Goal: Information Seeking & Learning: Compare options

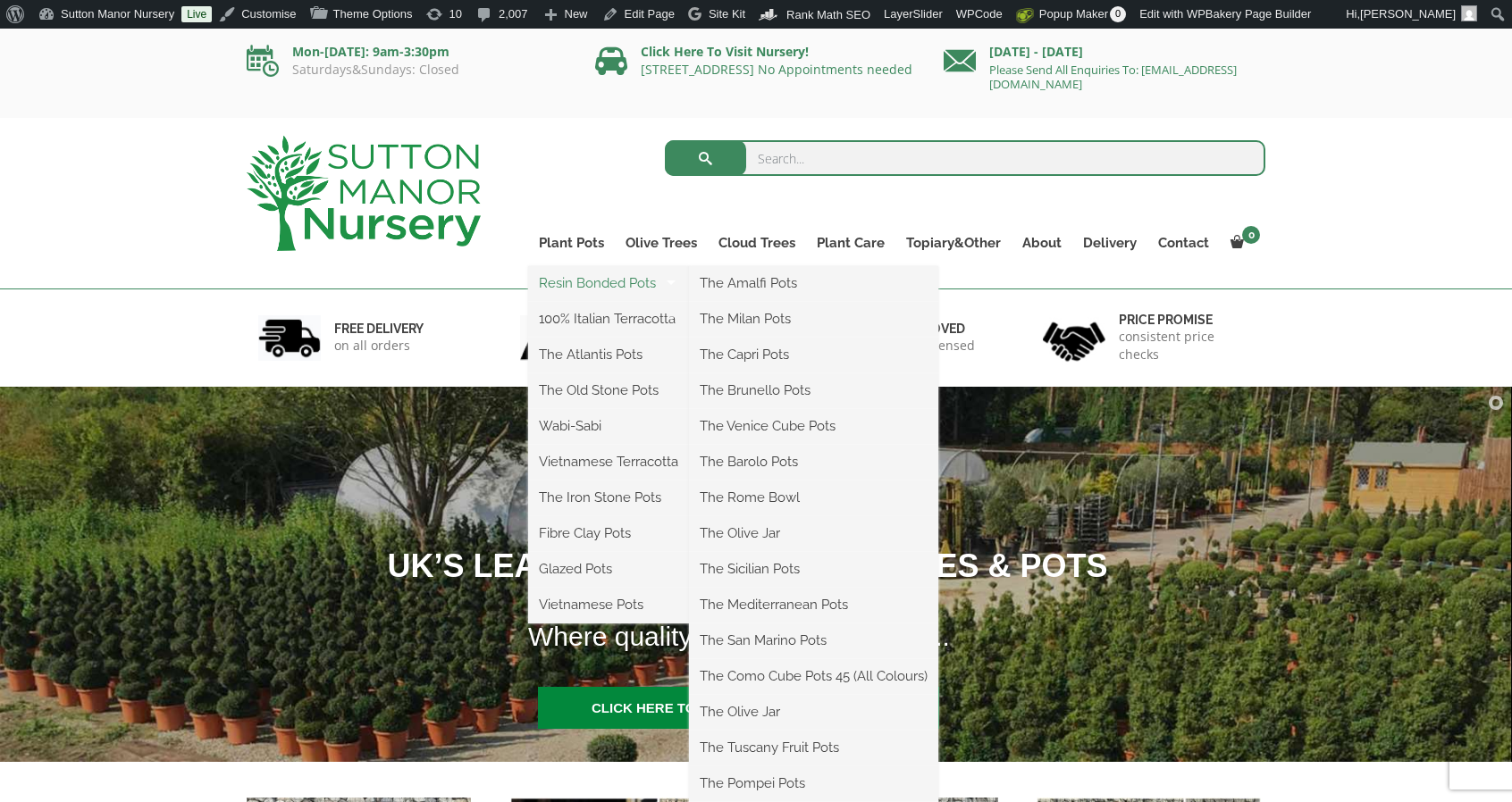
click at [597, 282] on link "Resin Bonded Pots" at bounding box center [608, 283] width 161 height 27
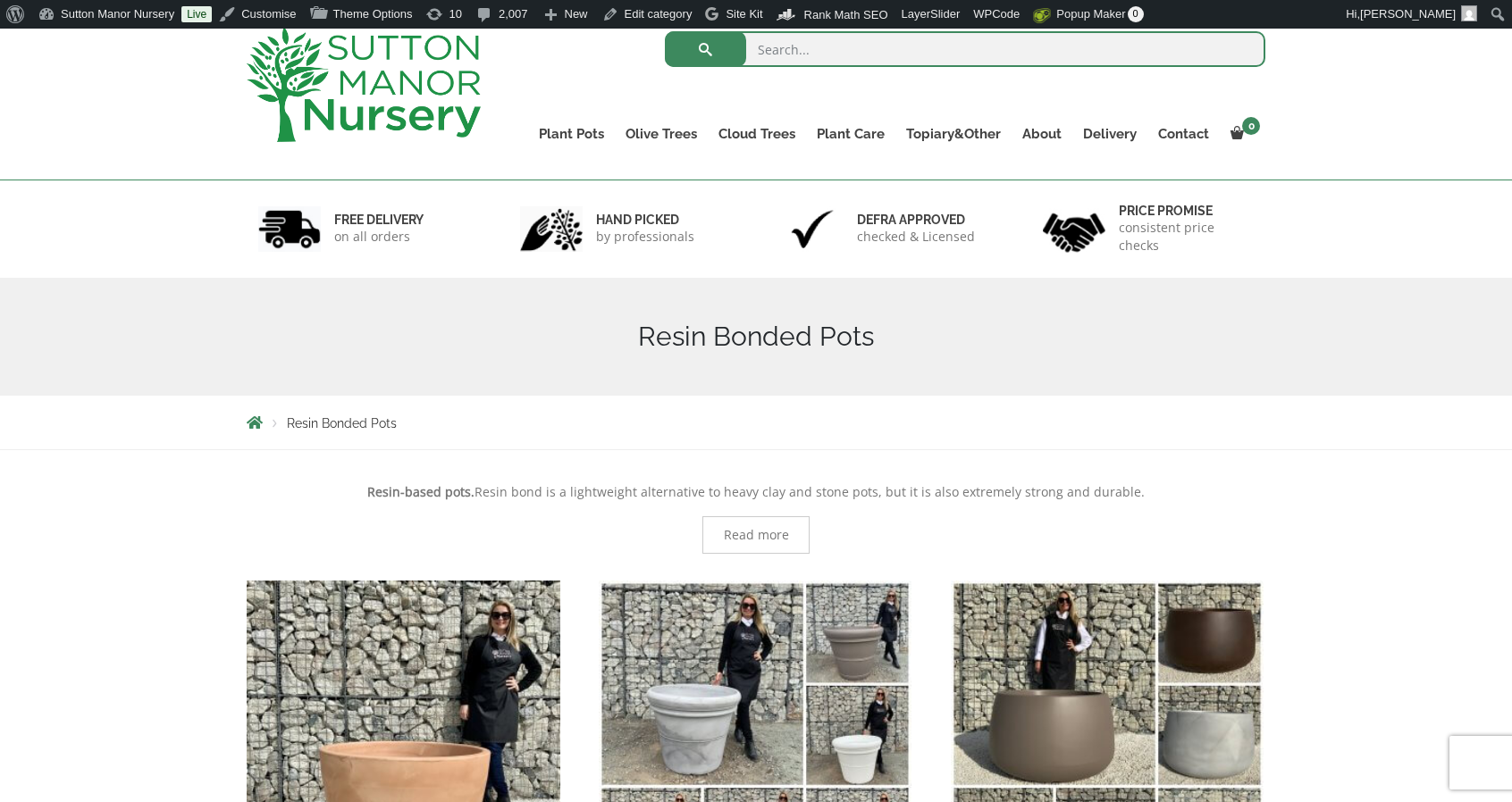
scroll to position [23, 0]
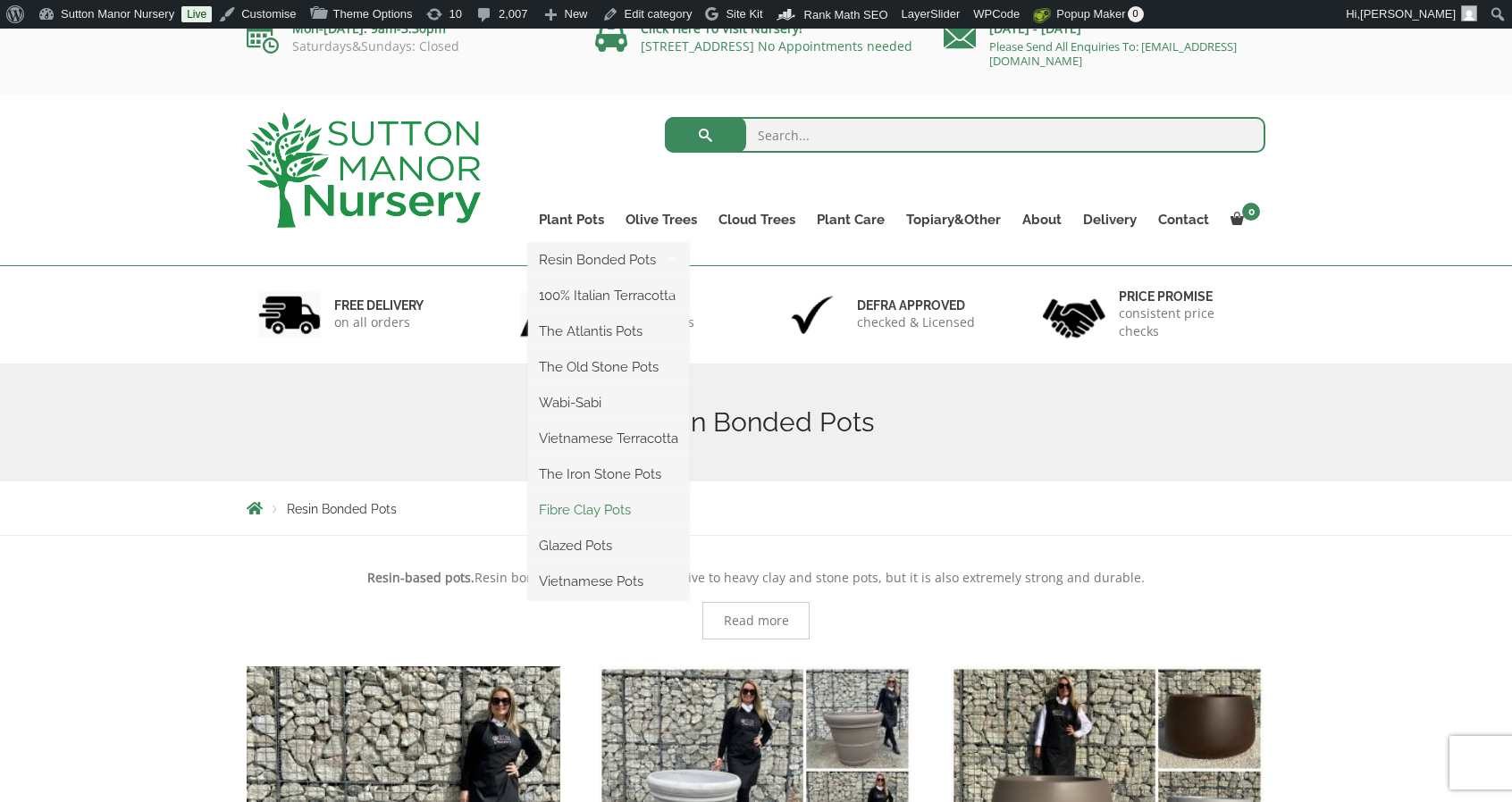
click at [582, 505] on link "Fibre Clay Pots" at bounding box center [608, 509] width 161 height 27
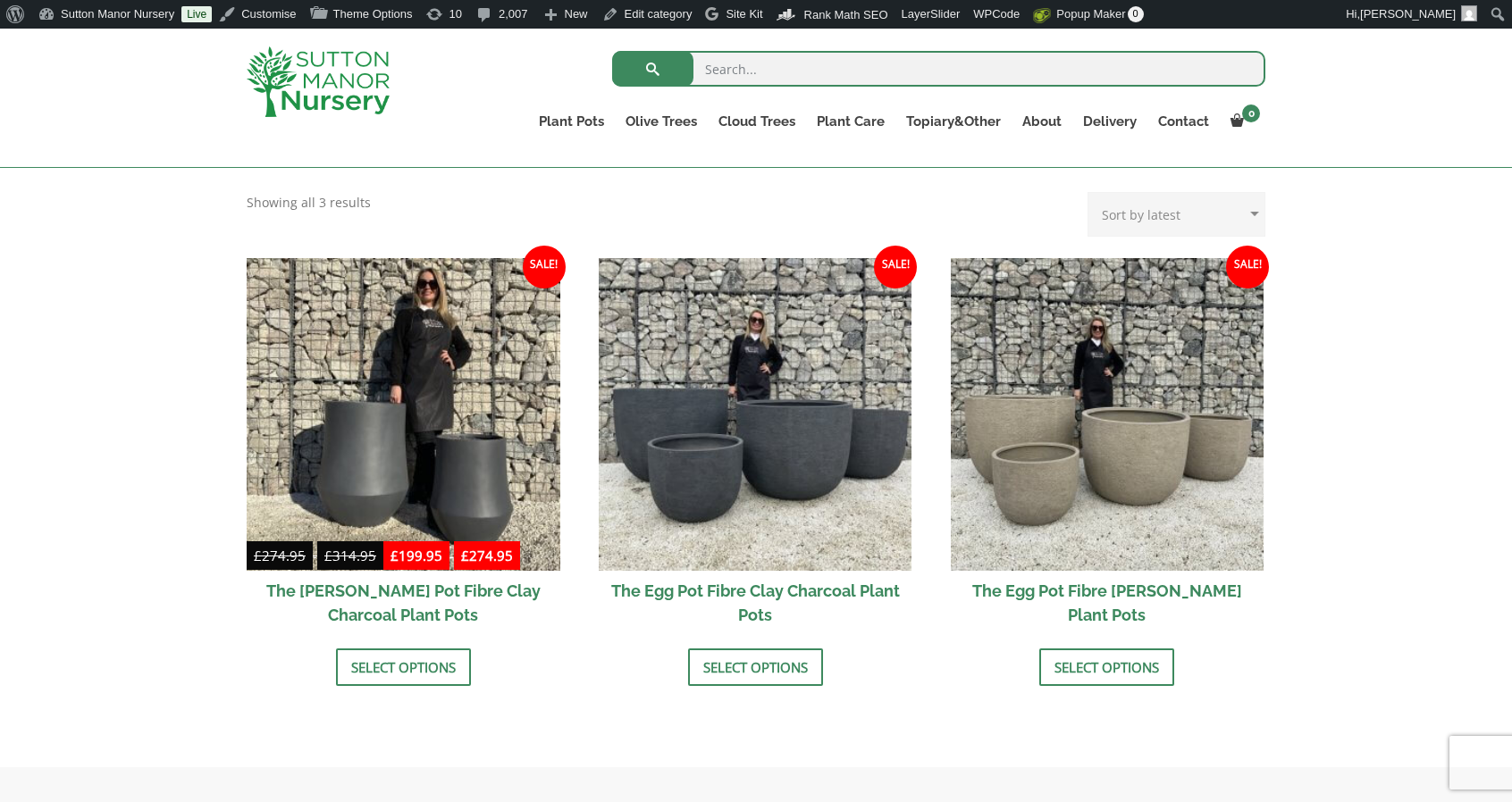
scroll to position [490, 0]
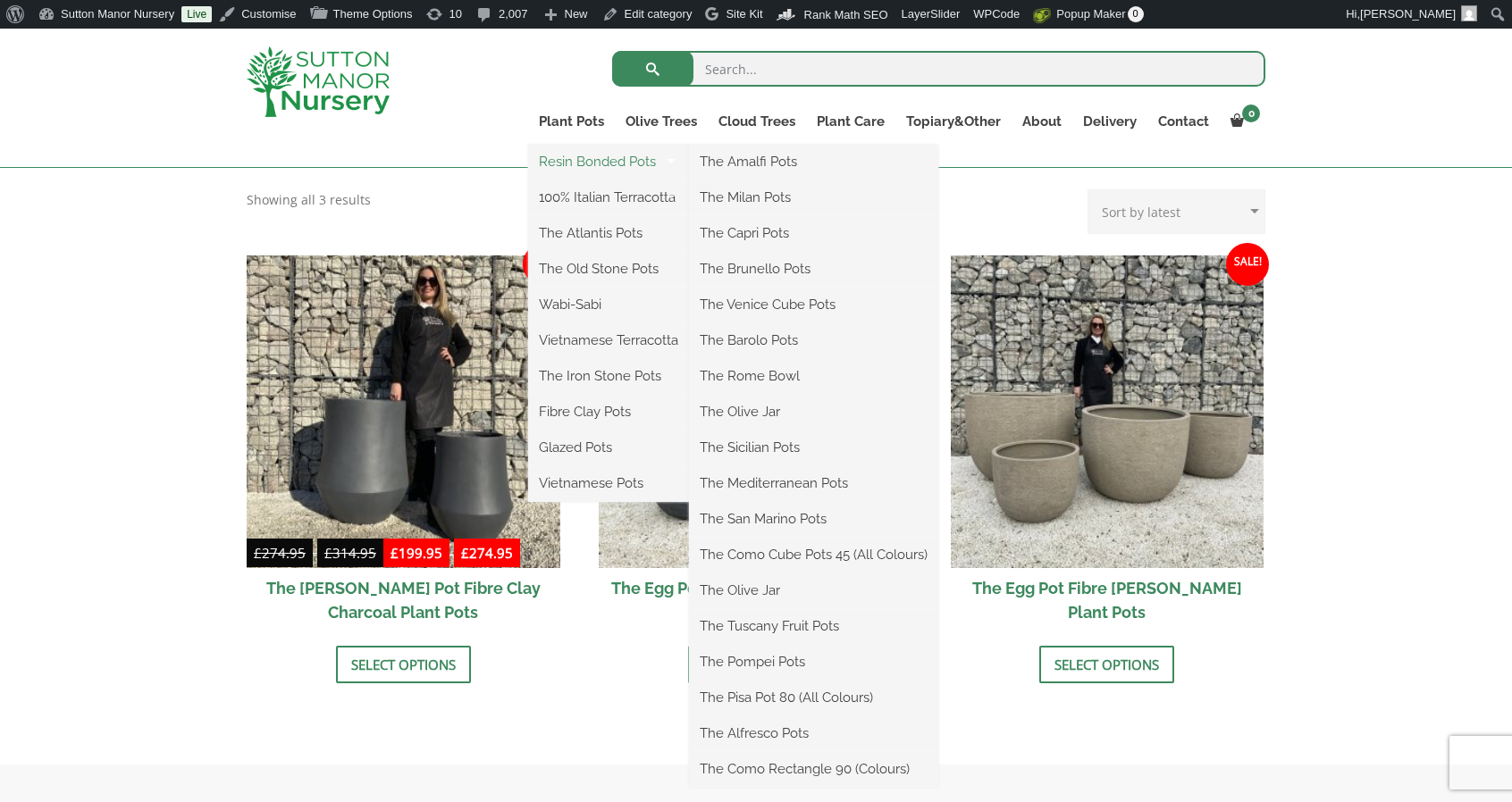
click at [598, 171] on link "Resin Bonded Pots" at bounding box center [608, 161] width 161 height 27
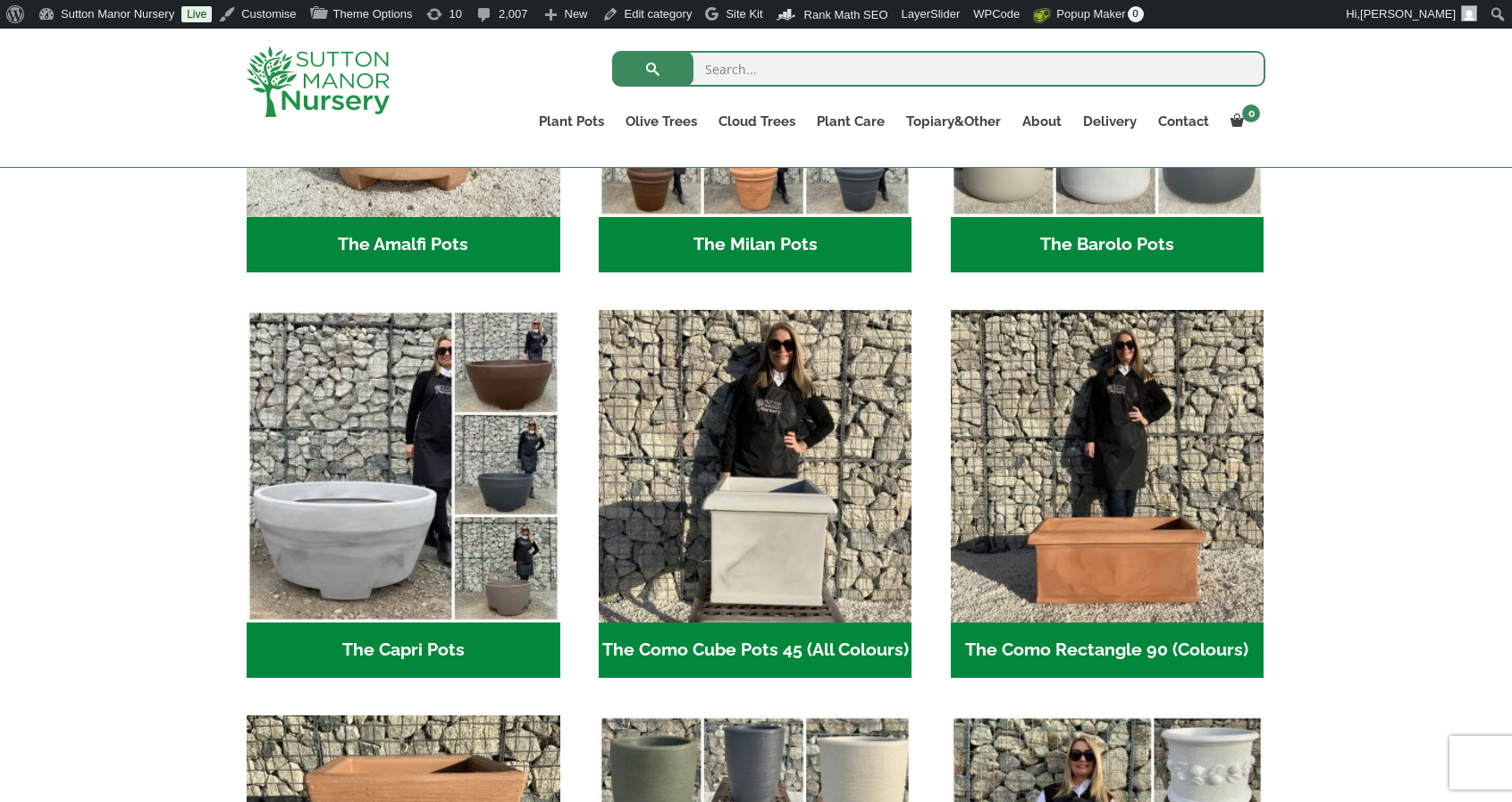
scroll to position [753, 0]
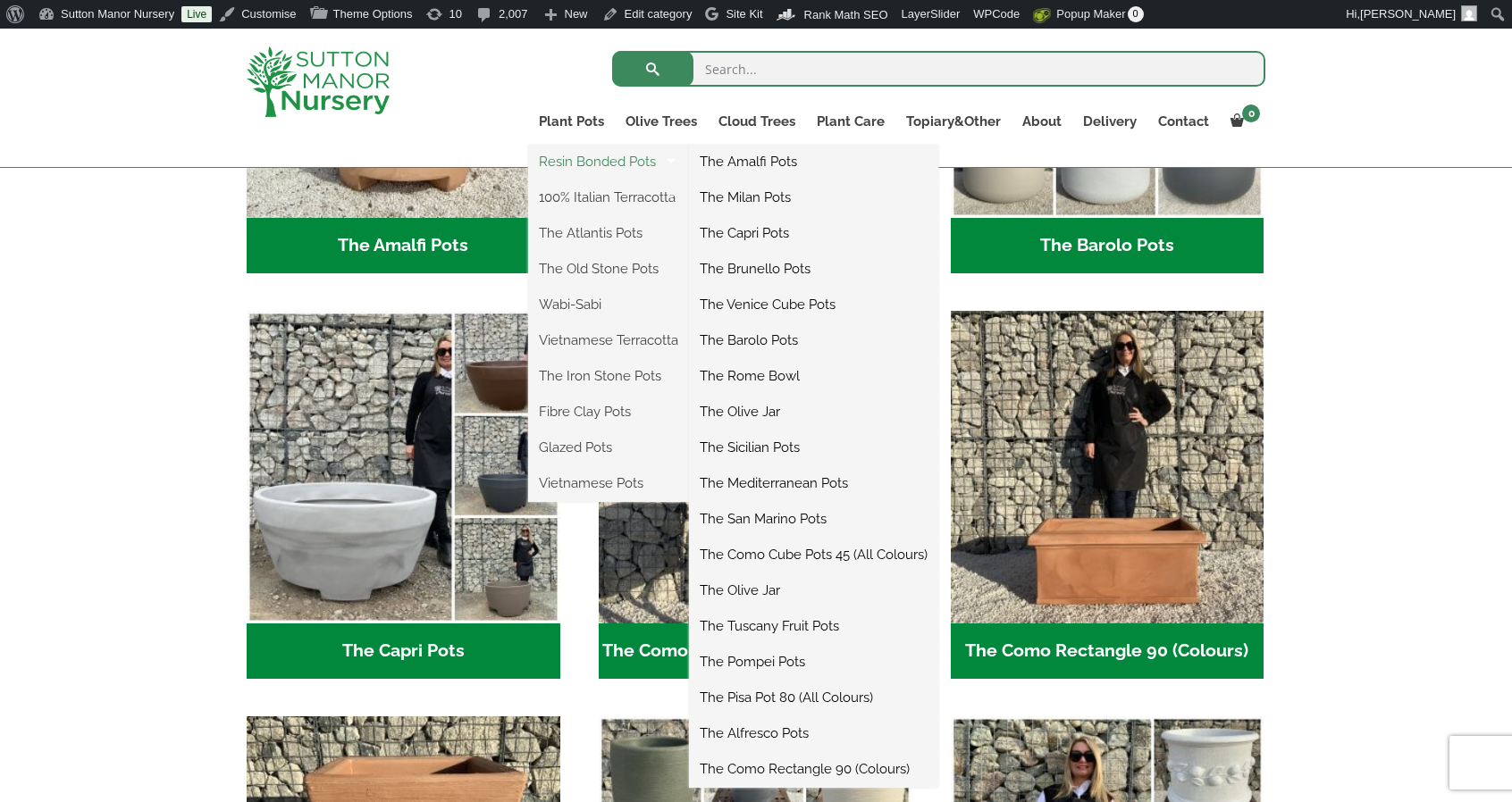
click at [591, 160] on link "Resin Bonded Pots" at bounding box center [608, 161] width 161 height 27
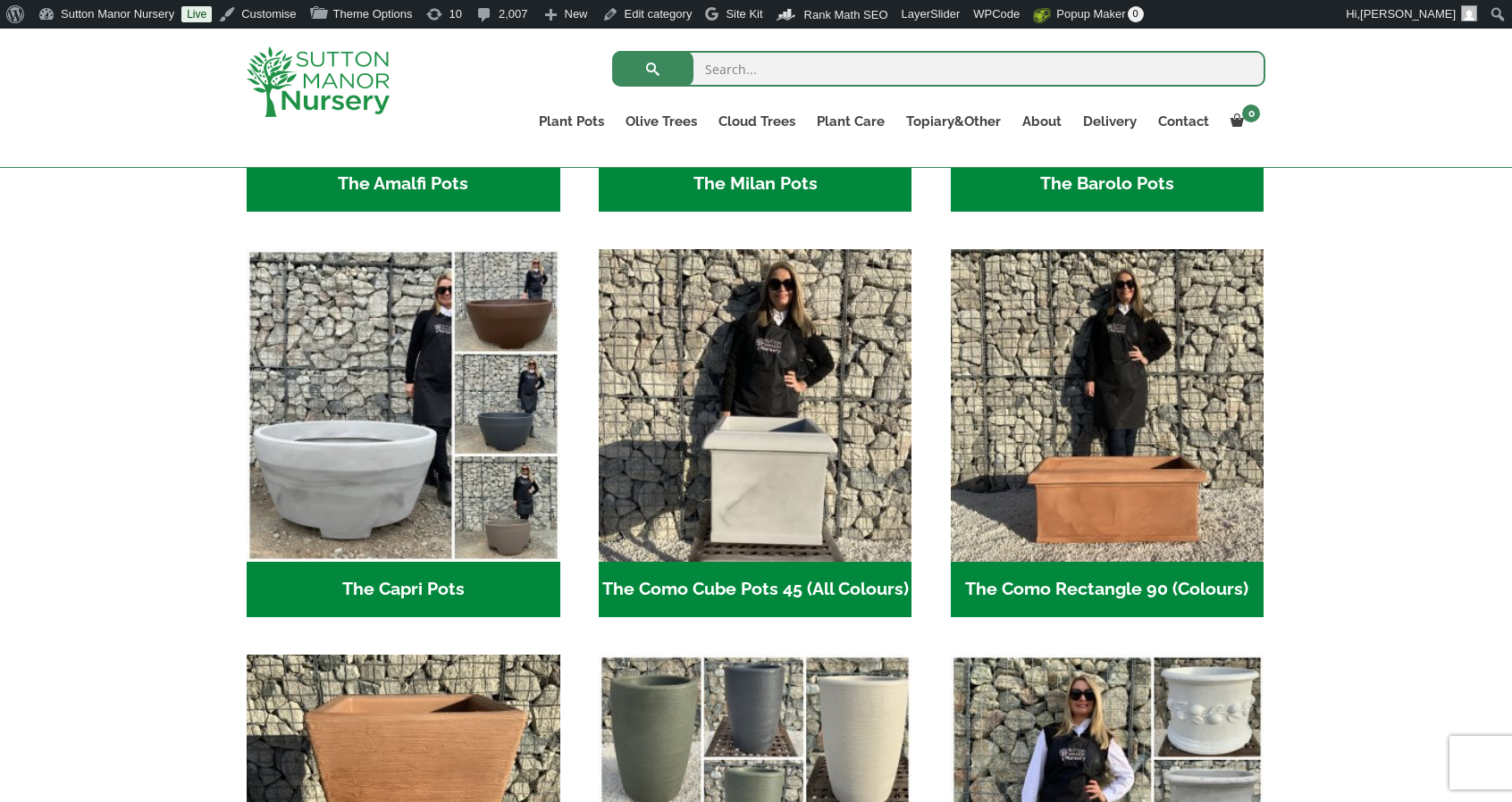
scroll to position [830, 0]
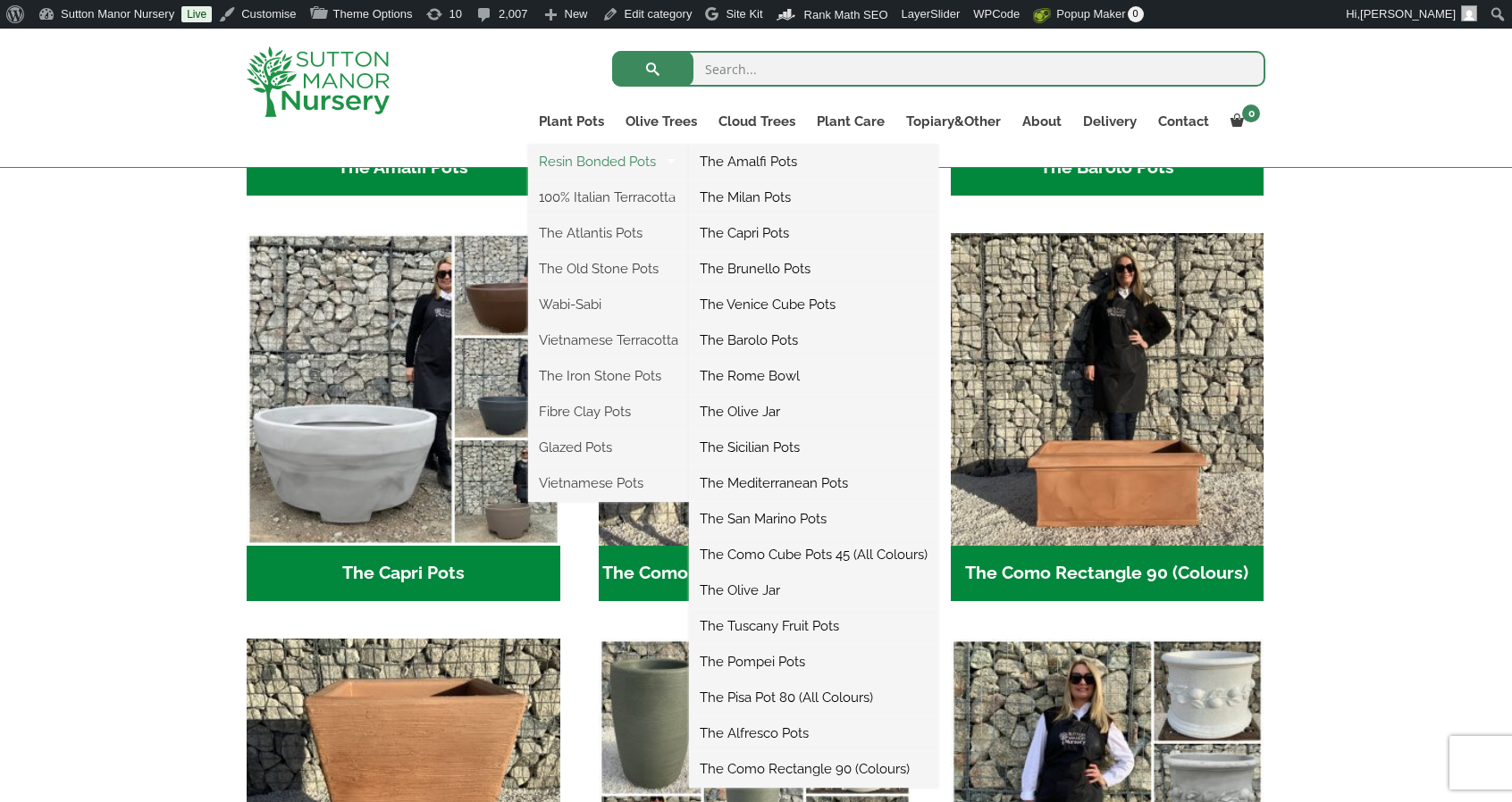
click at [584, 159] on link "Resin Bonded Pots" at bounding box center [608, 161] width 161 height 27
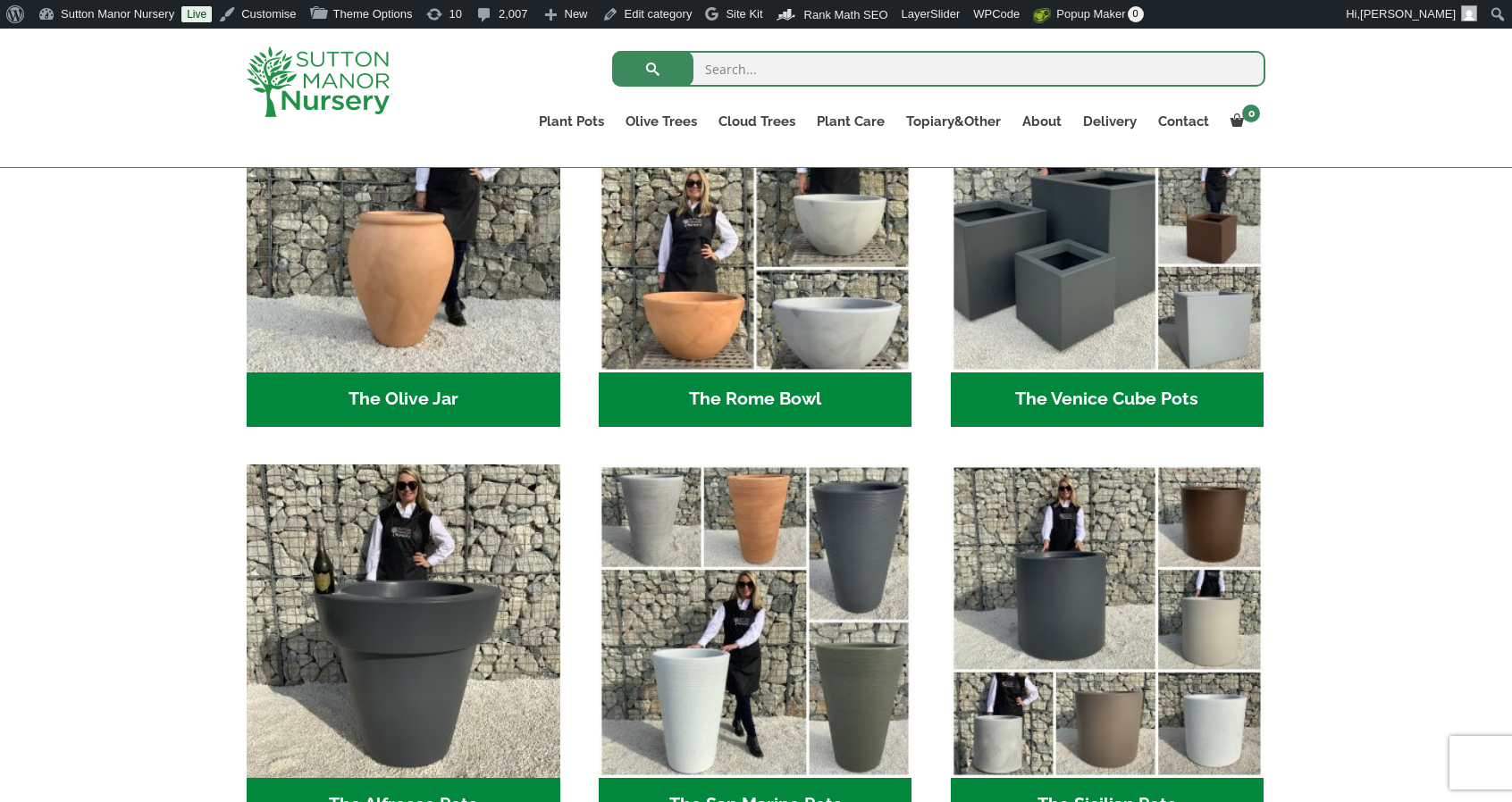
scroll to position [1579, 0]
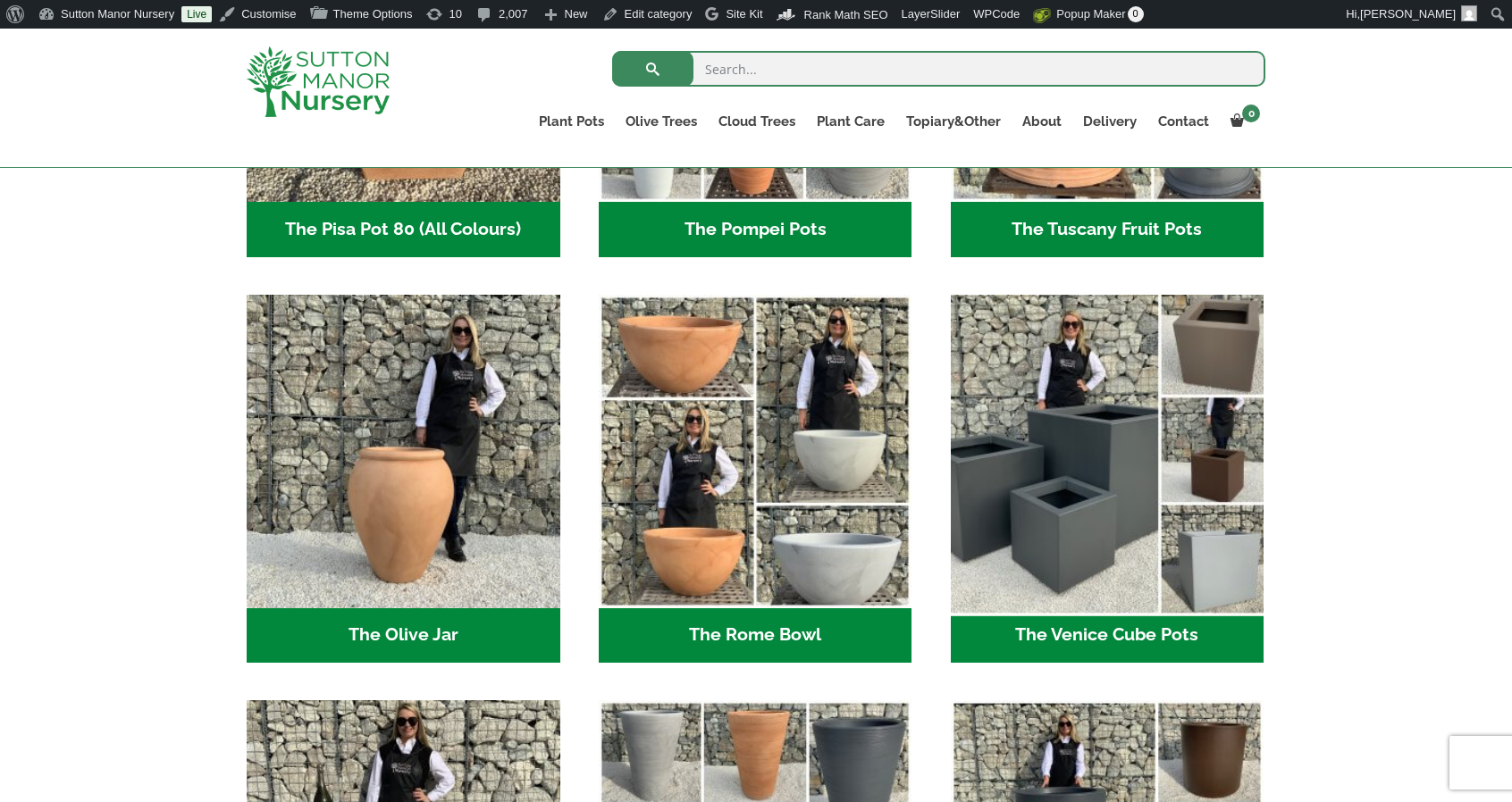
click at [1165, 383] on img "Visit product category The Venice Cube Pots" at bounding box center [1107, 451] width 328 height 328
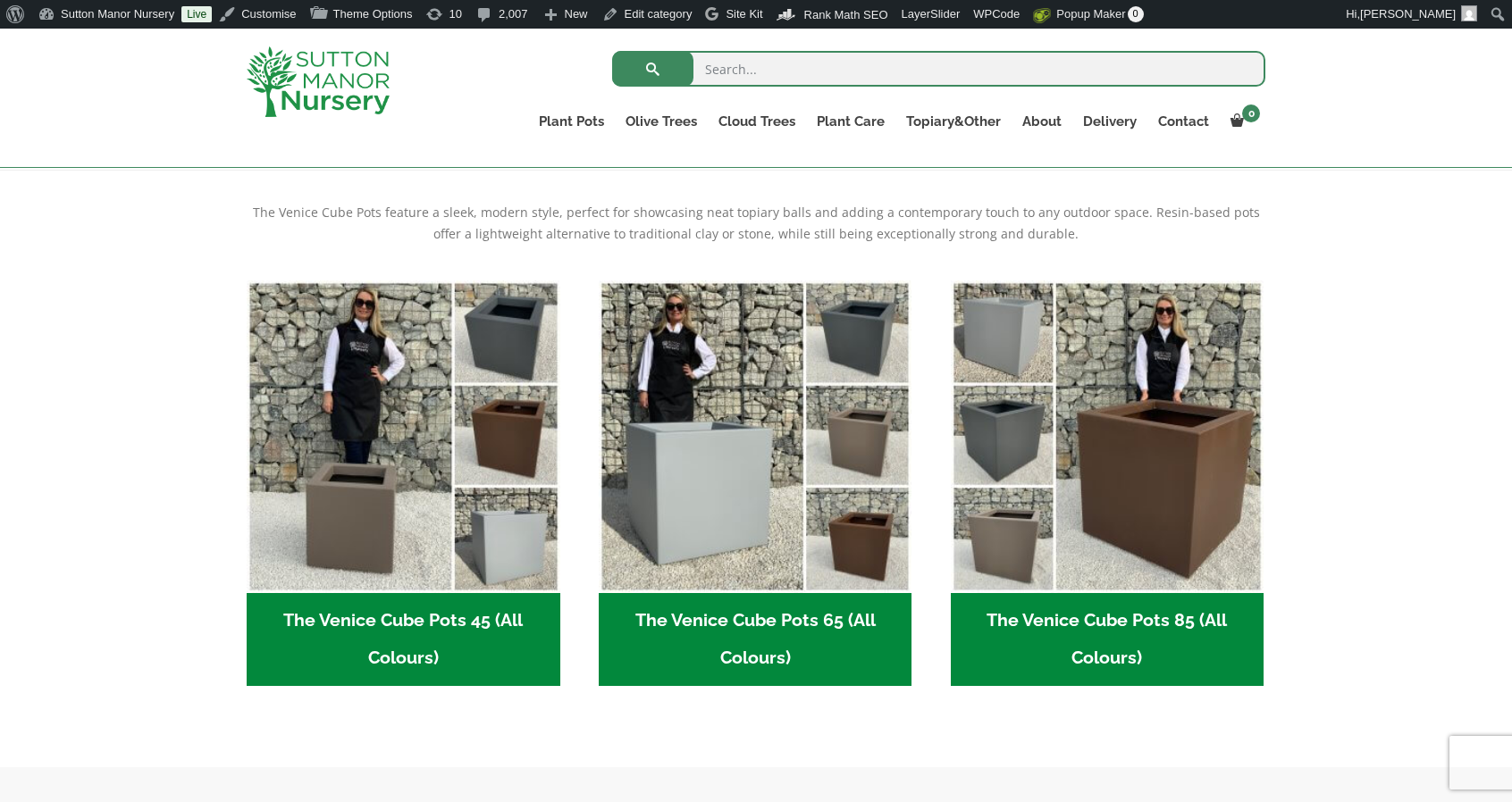
scroll to position [361, 0]
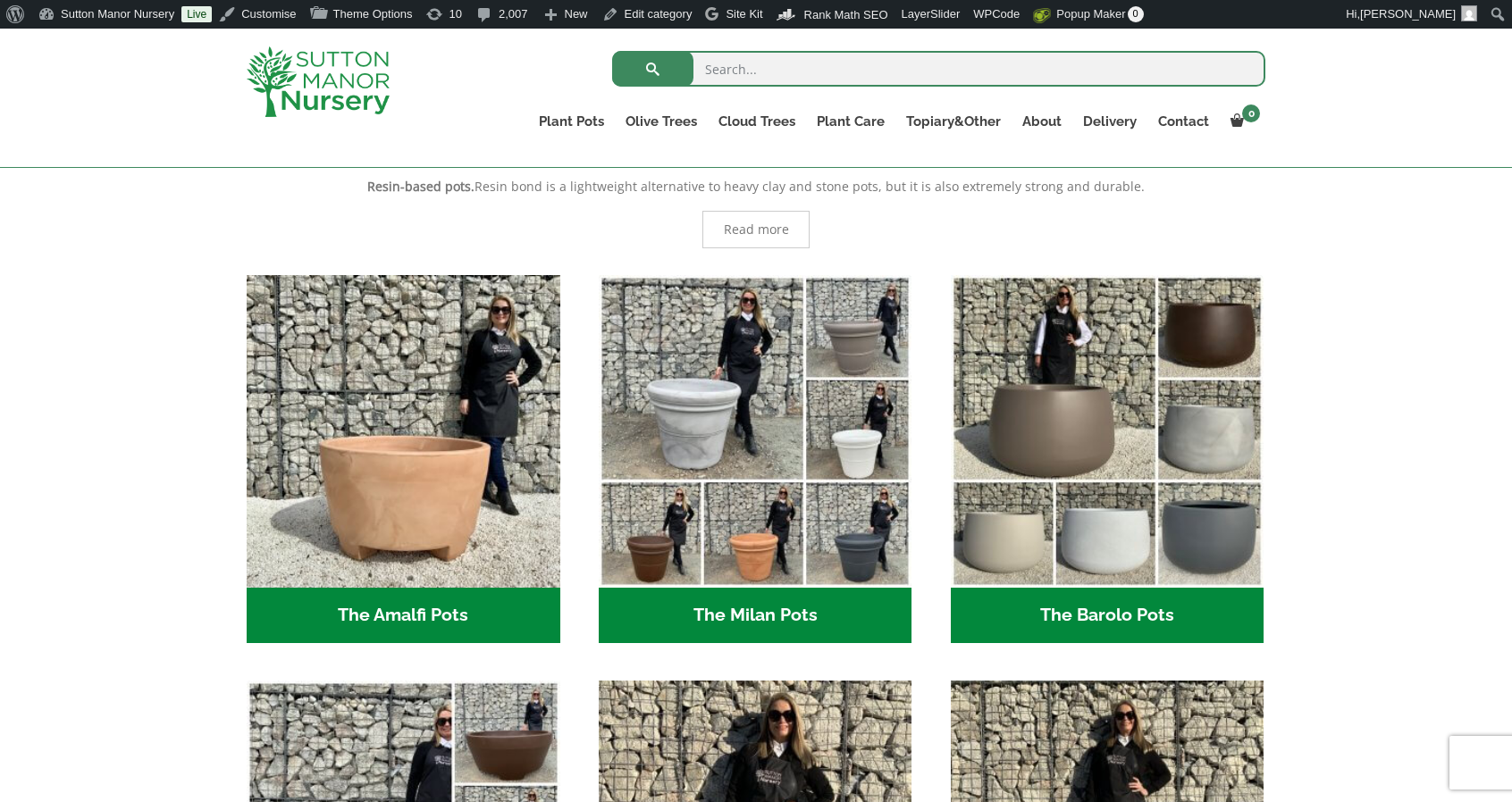
scroll to position [379, 0]
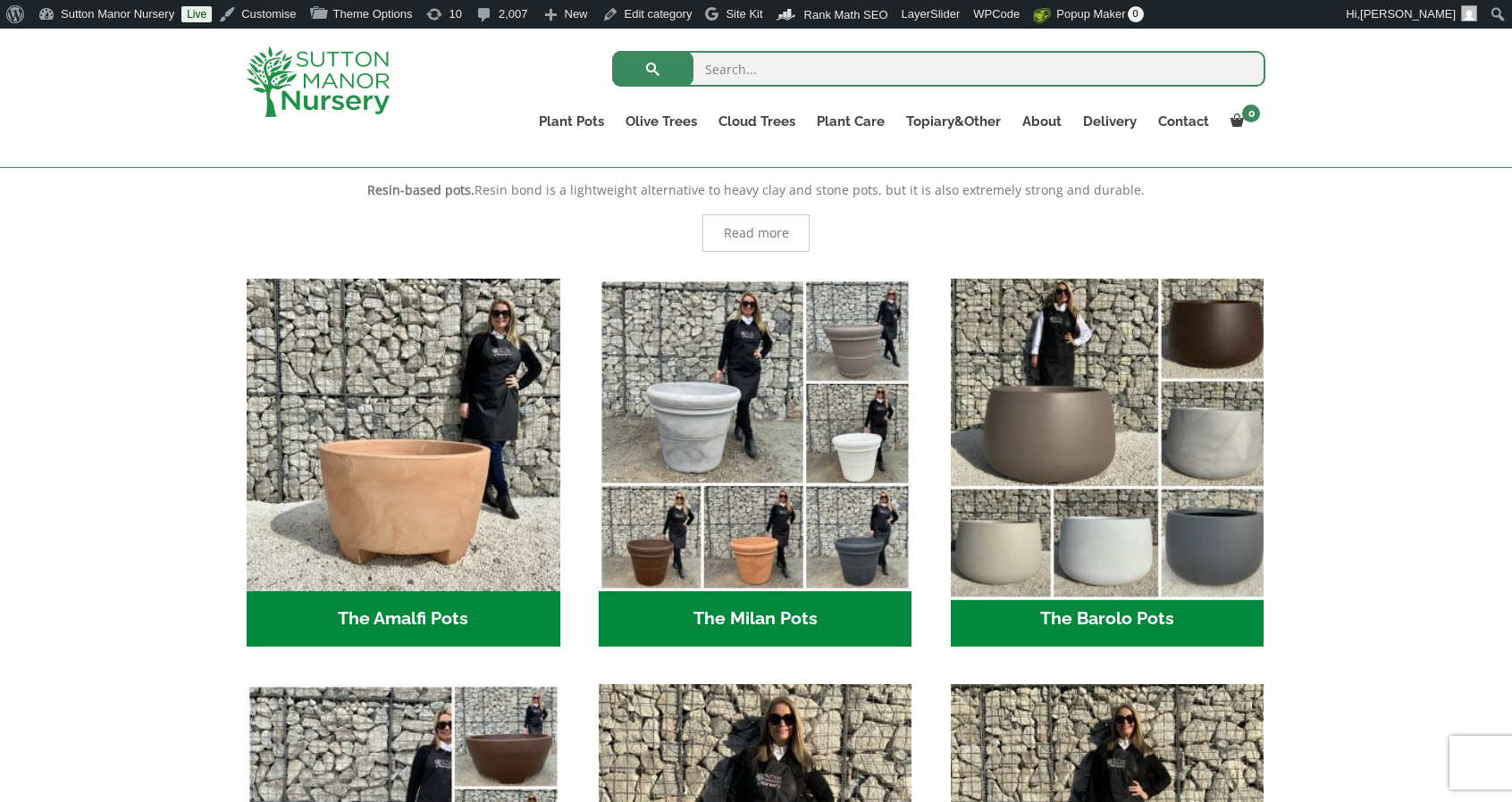
click at [1143, 442] on img "Visit product category The Barolo Pots" at bounding box center [1107, 435] width 328 height 328
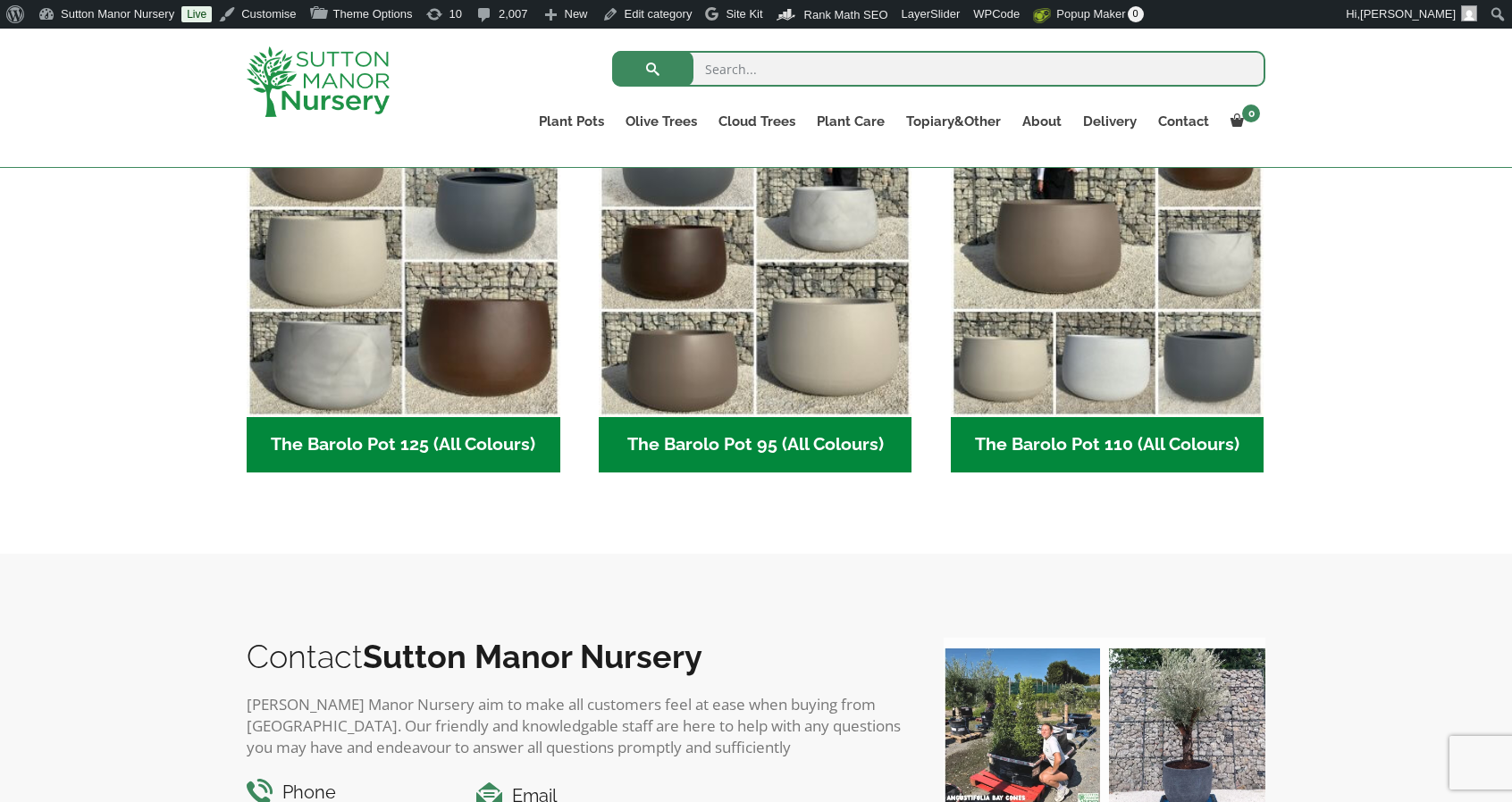
scroll to position [930, 0]
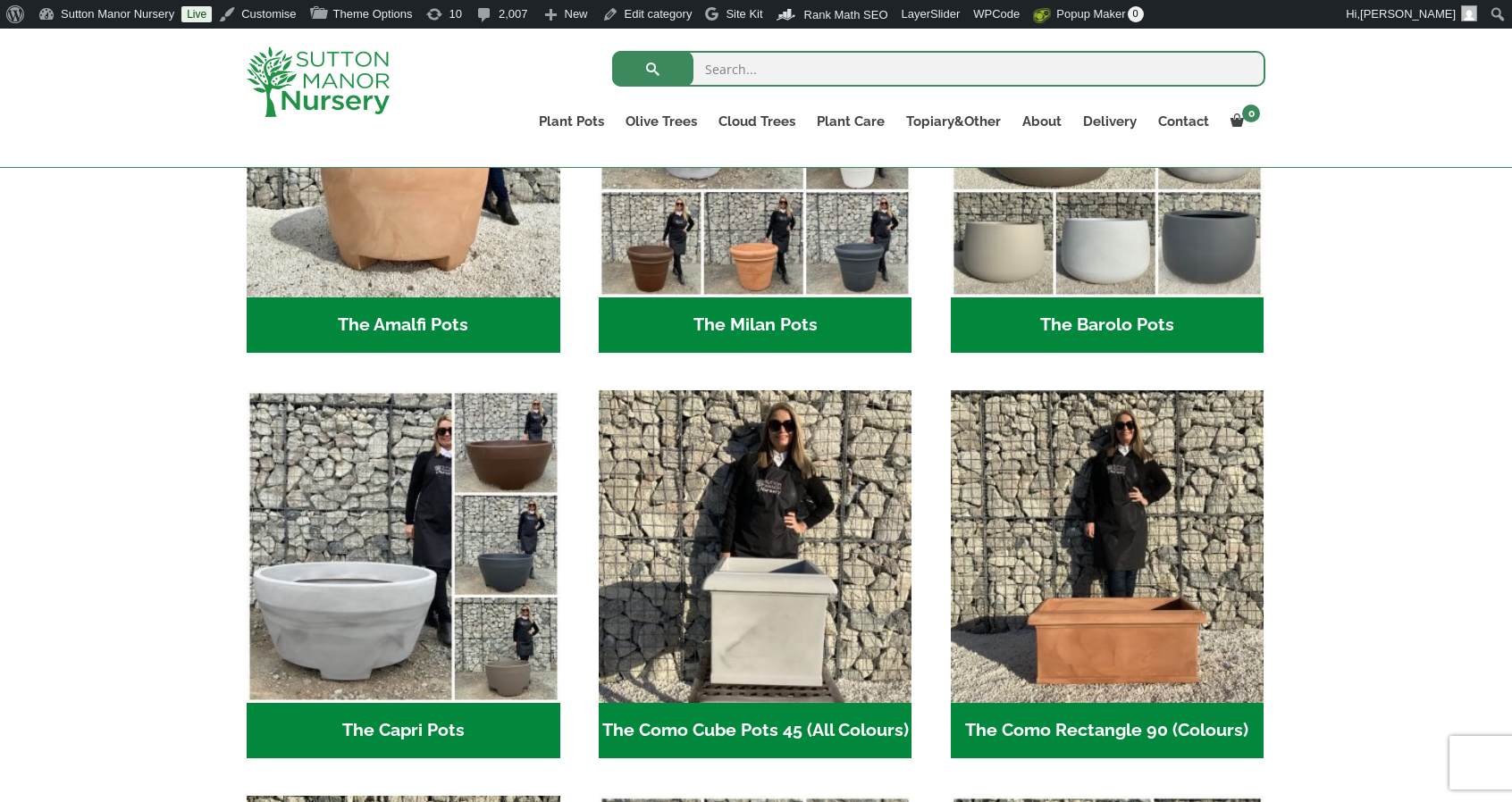
scroll to position [668, 0]
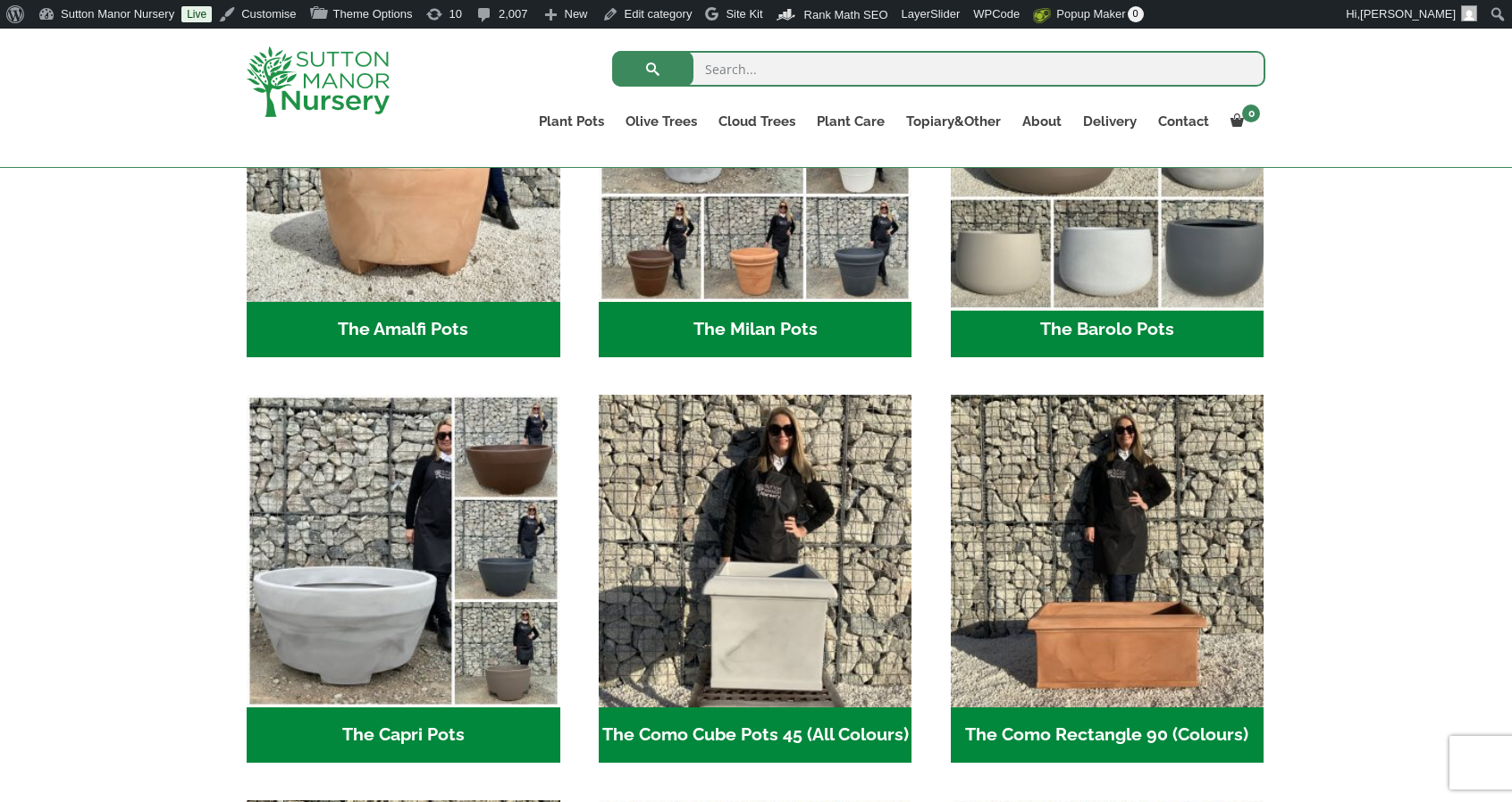
click at [1145, 296] on img "Visit product category The Barolo Pots" at bounding box center [1107, 145] width 328 height 328
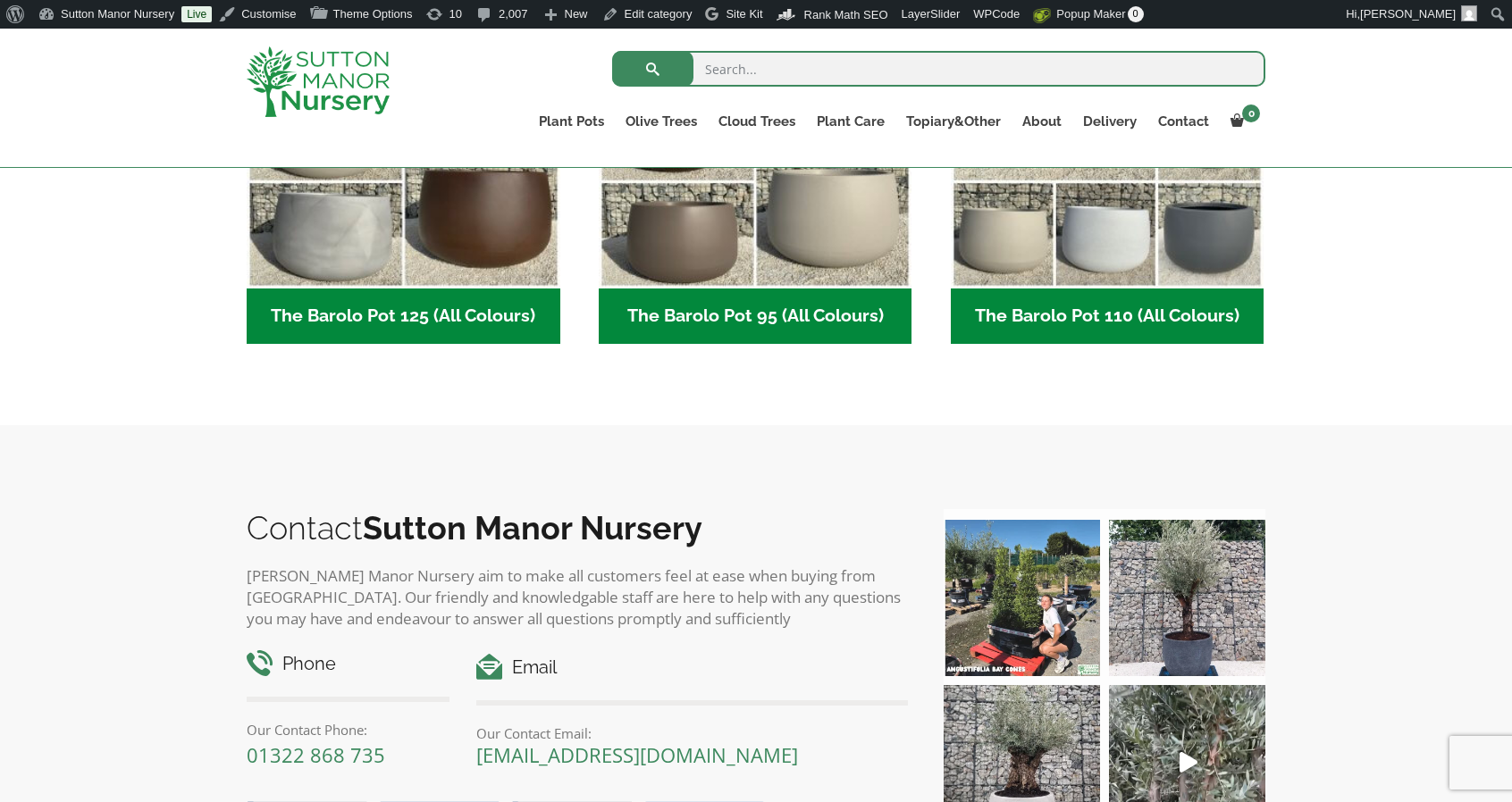
scroll to position [1068, 0]
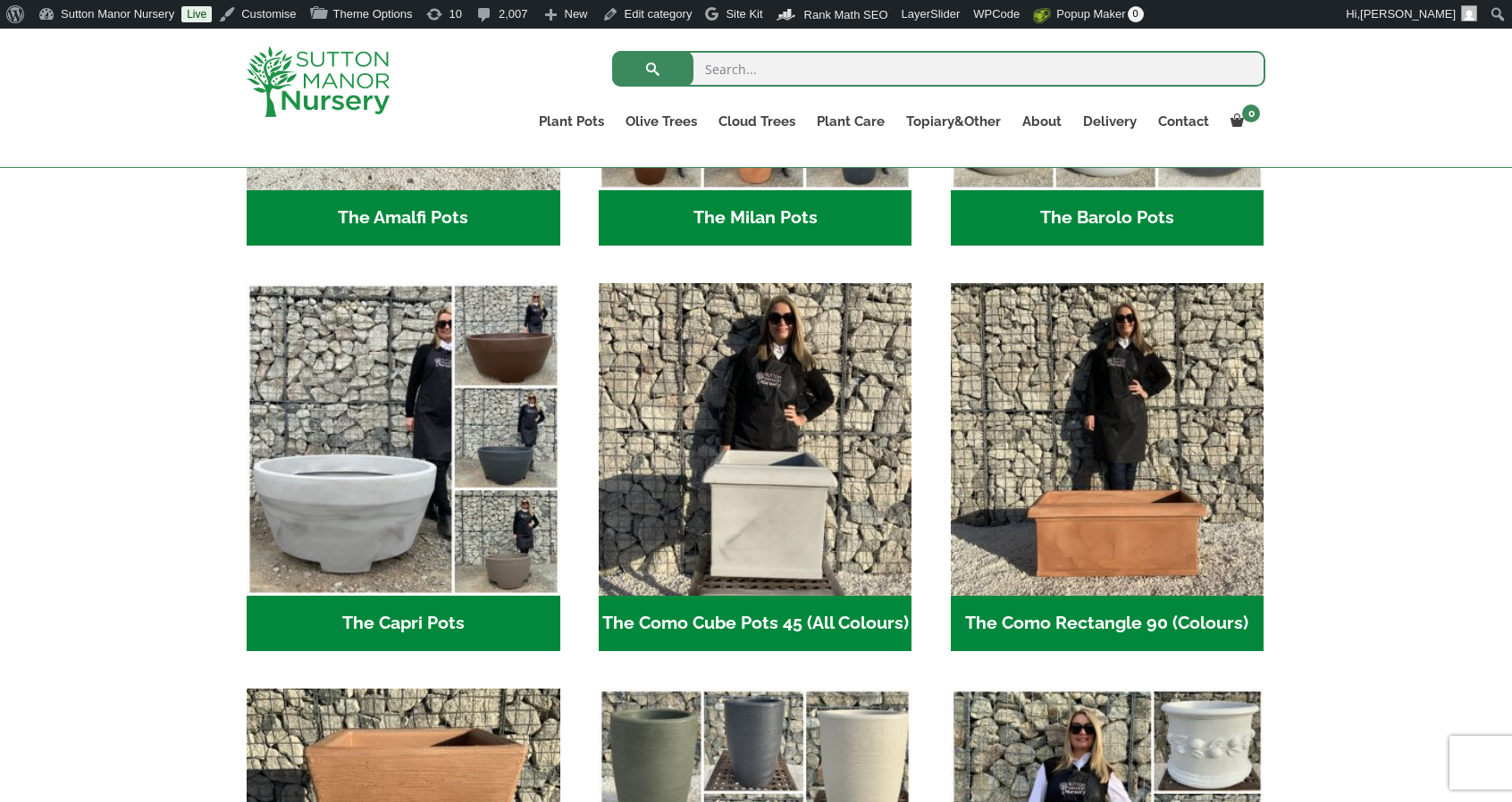
scroll to position [788, 0]
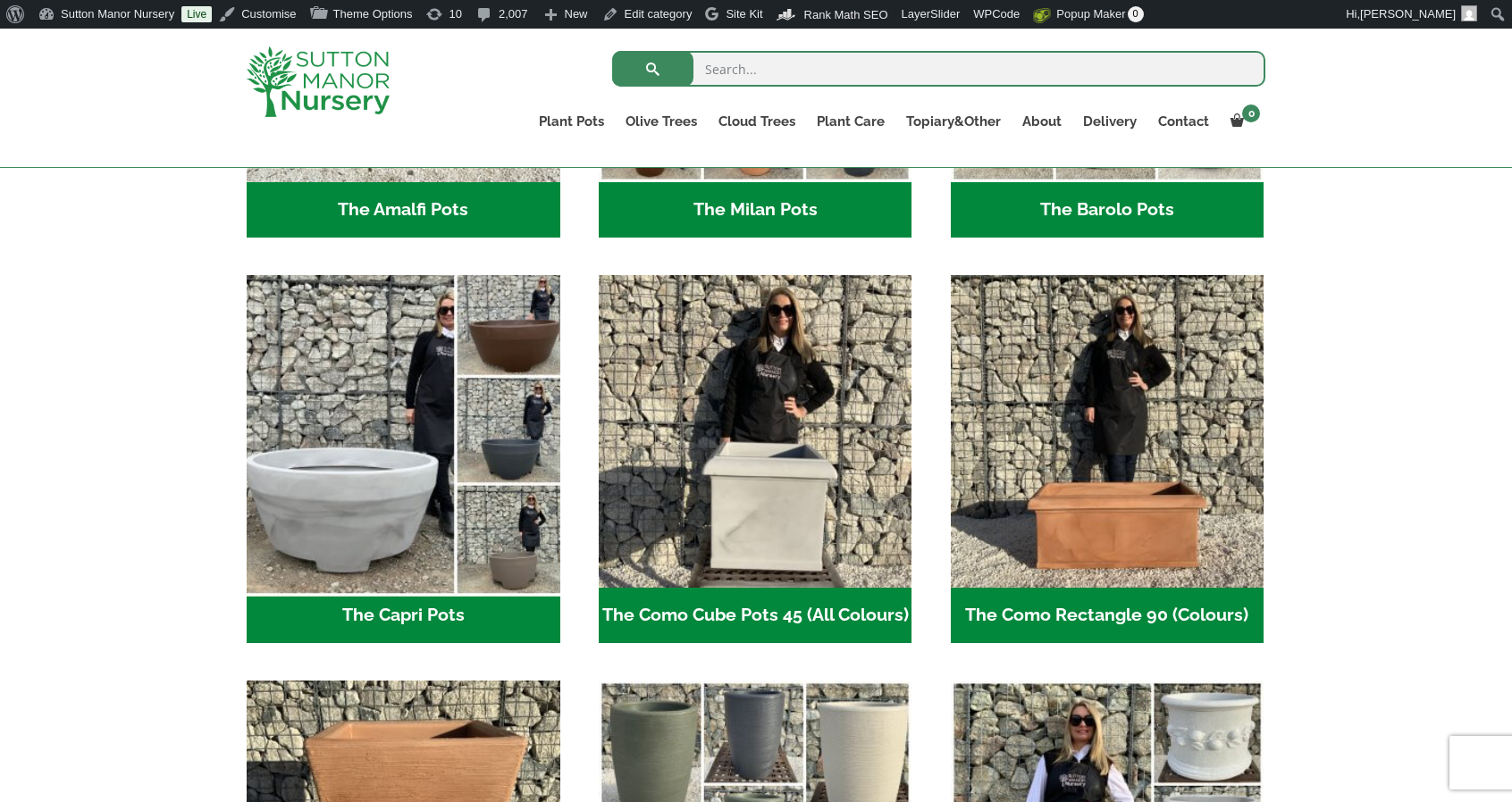
click at [386, 466] on img "Visit product category The Capri Pots" at bounding box center [402, 431] width 328 height 328
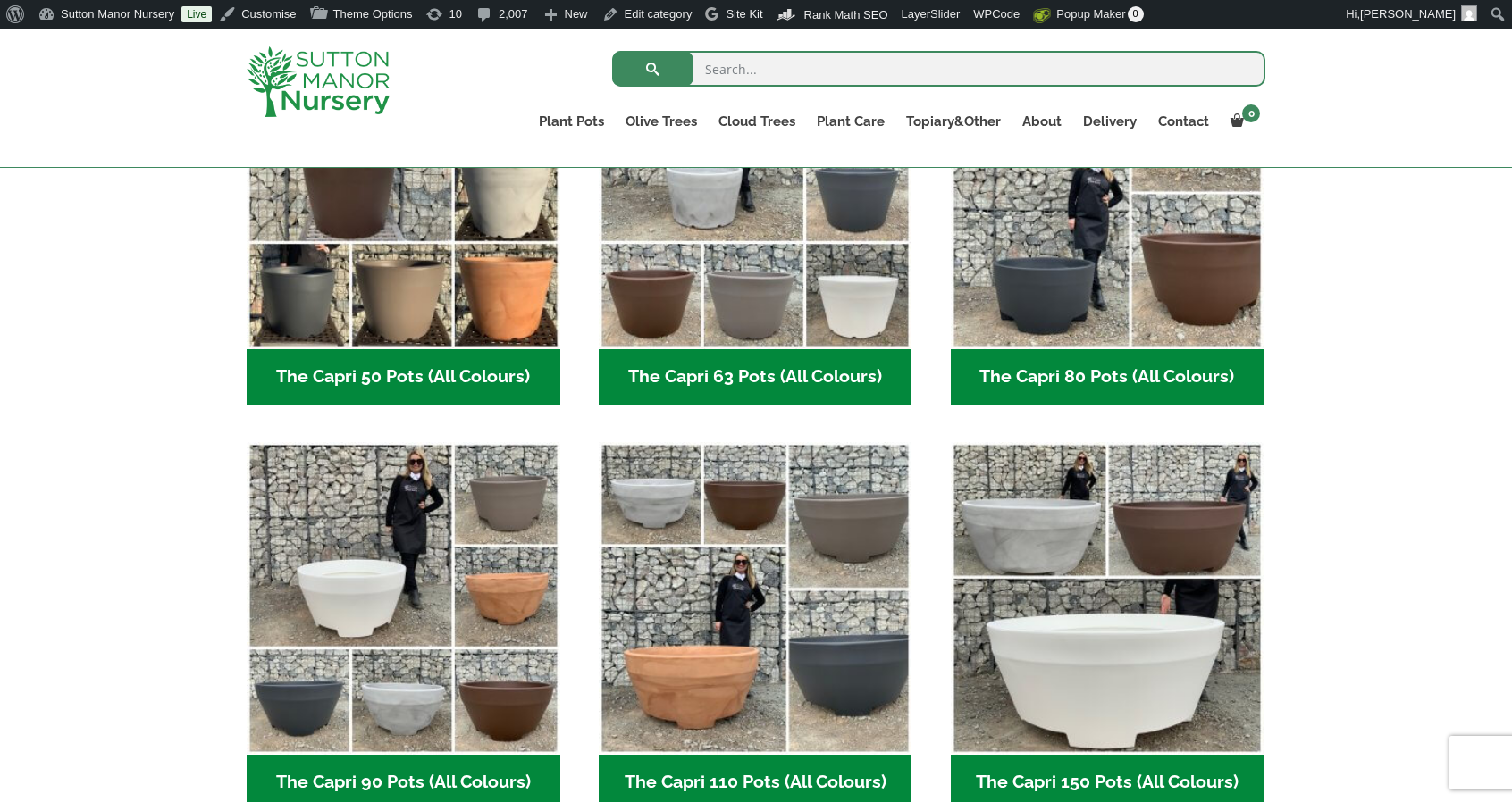
scroll to position [603, 0]
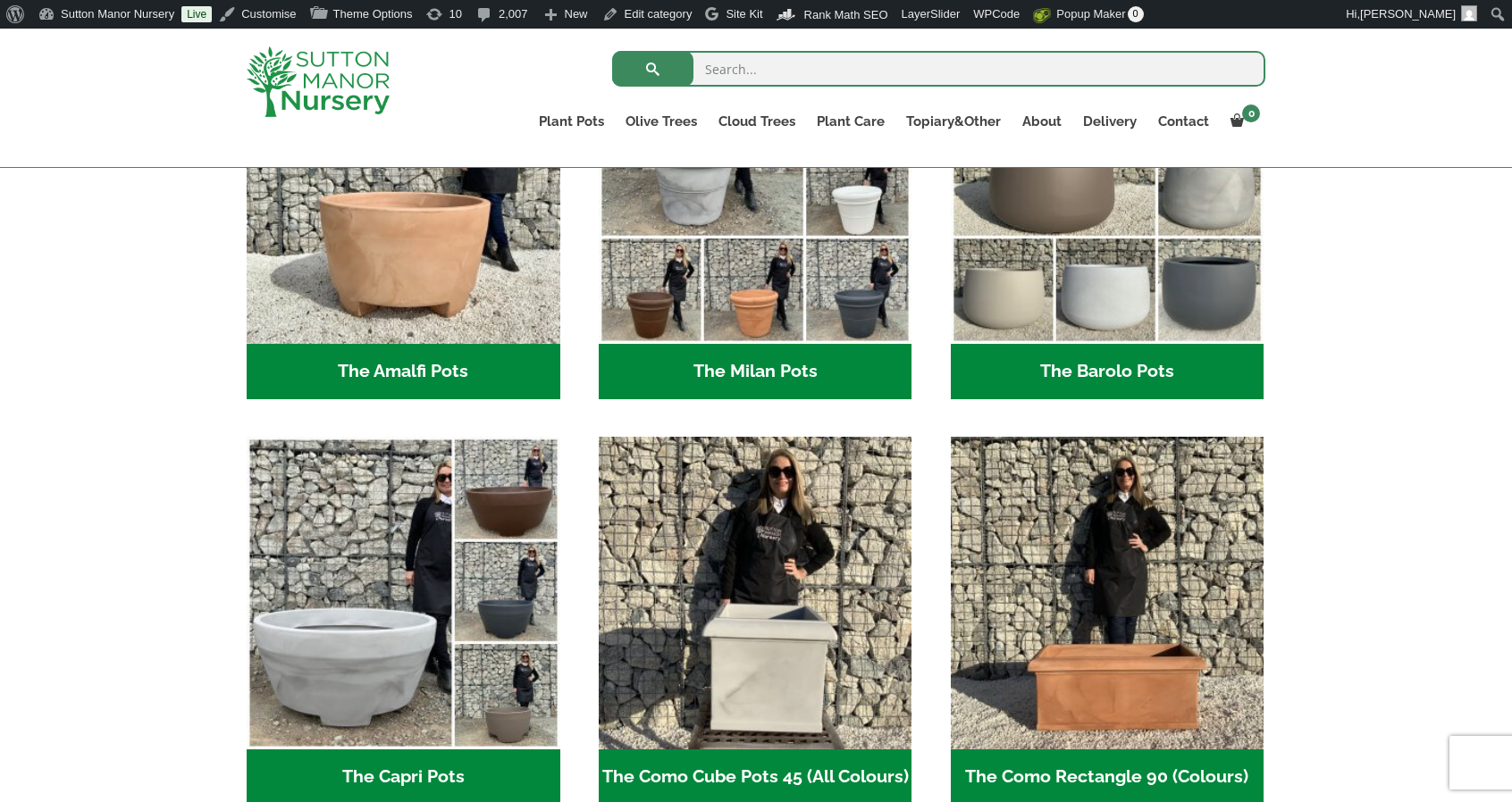
scroll to position [622, 0]
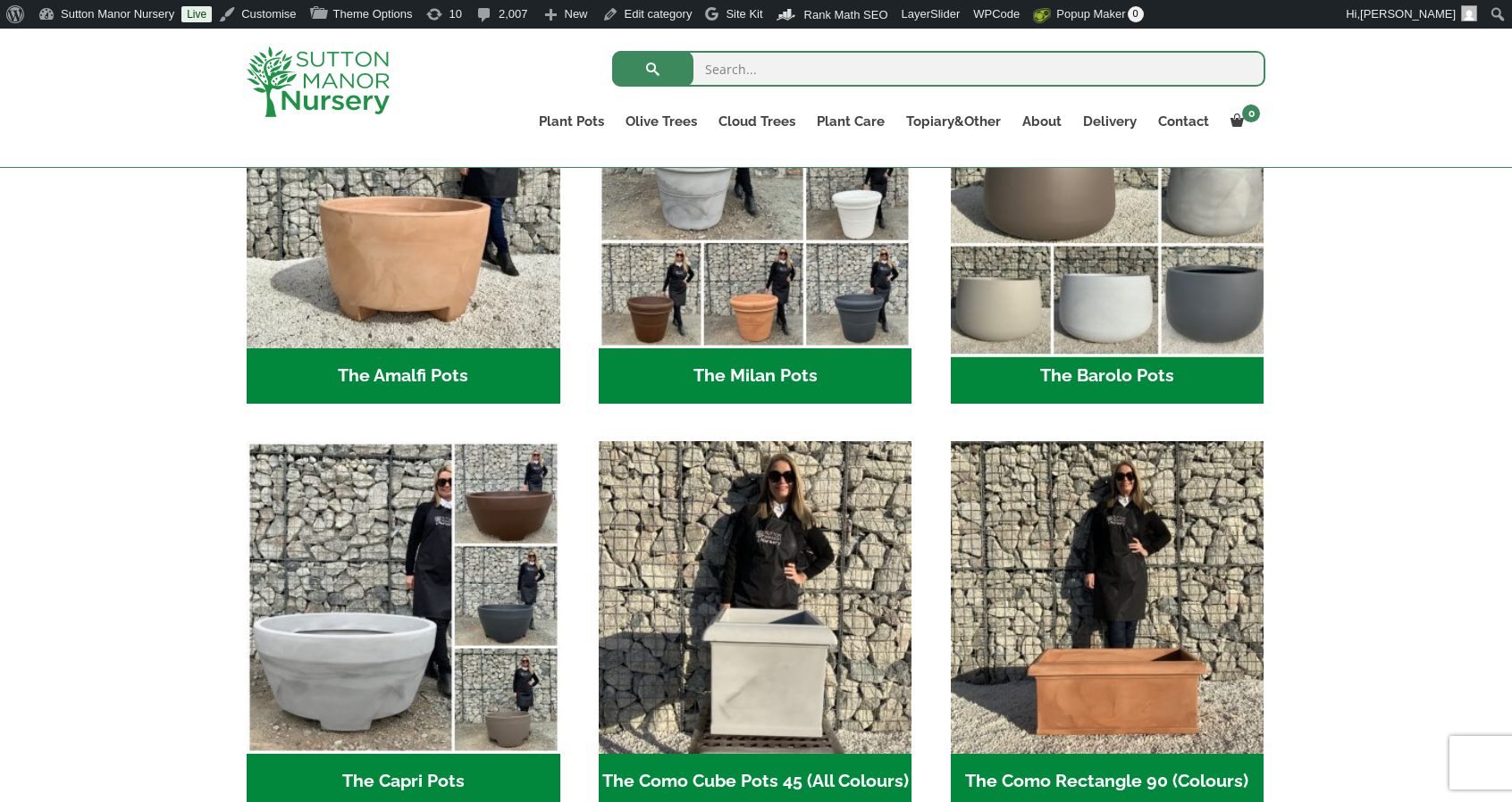
click at [1102, 258] on img "Visit product category The Barolo Pots" at bounding box center [1107, 192] width 328 height 328
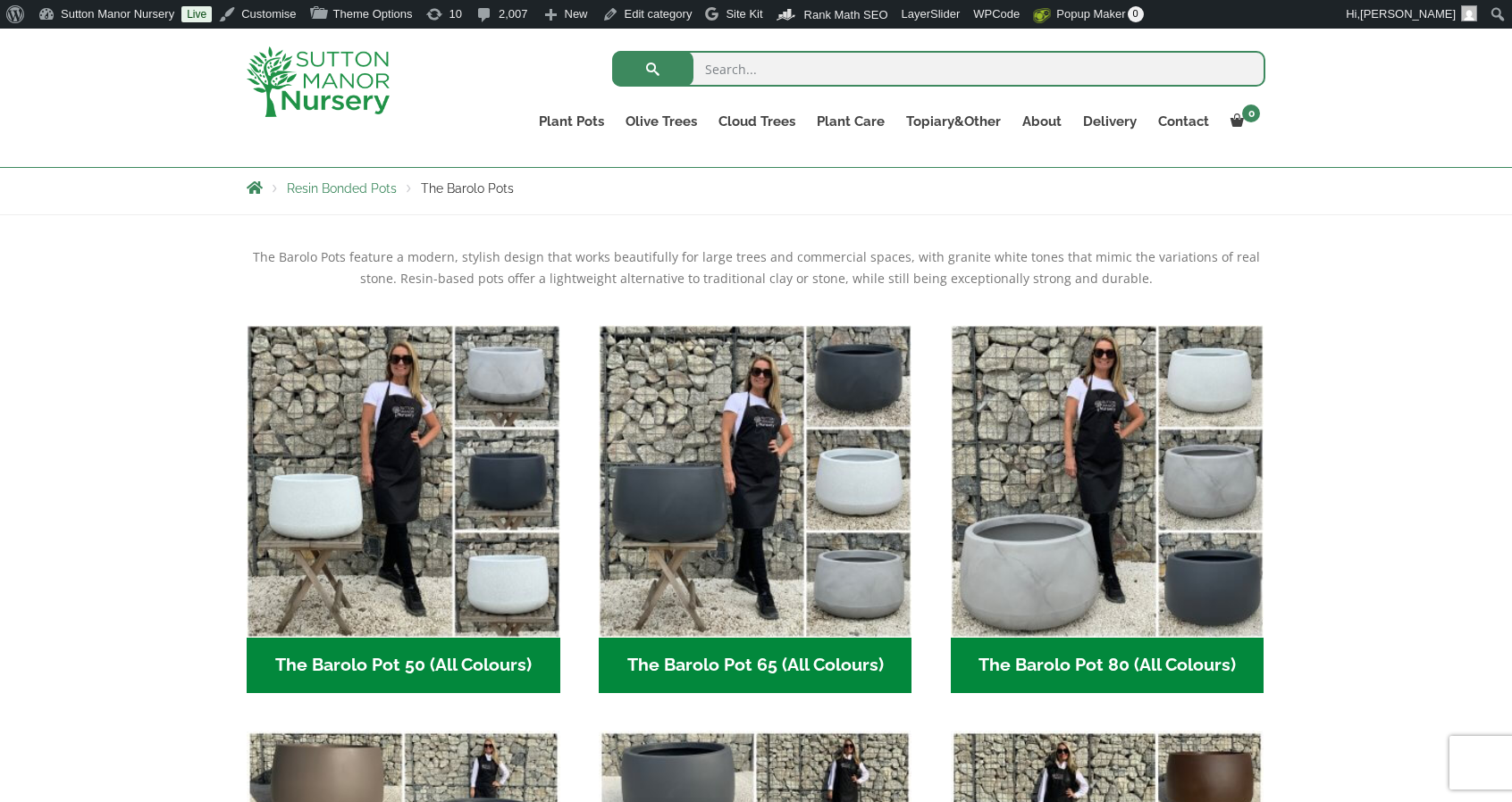
scroll to position [311, 0]
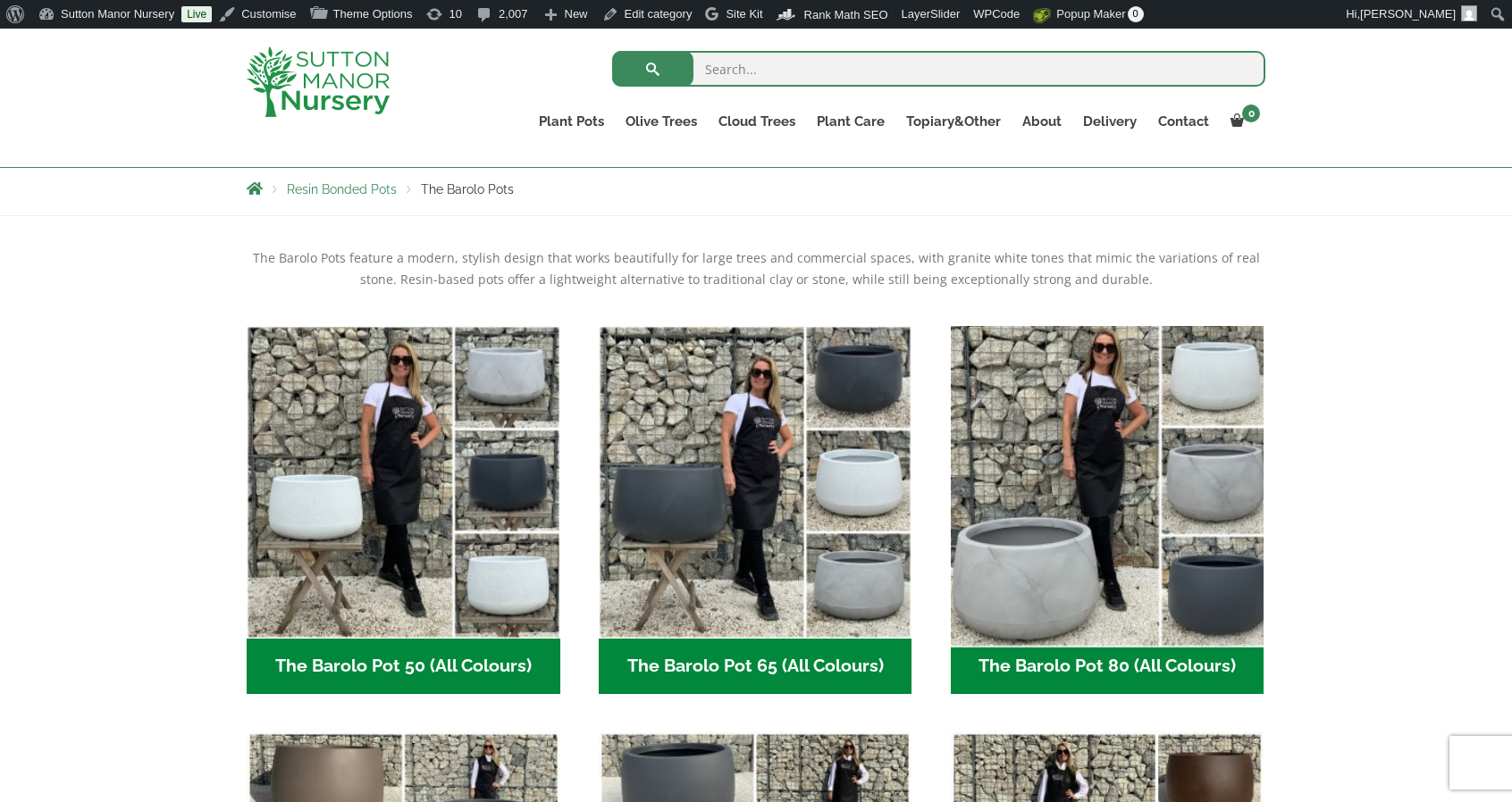
click at [1063, 556] on img "Visit product category The Barolo Pot 80 (All Colours)" at bounding box center [1107, 483] width 328 height 328
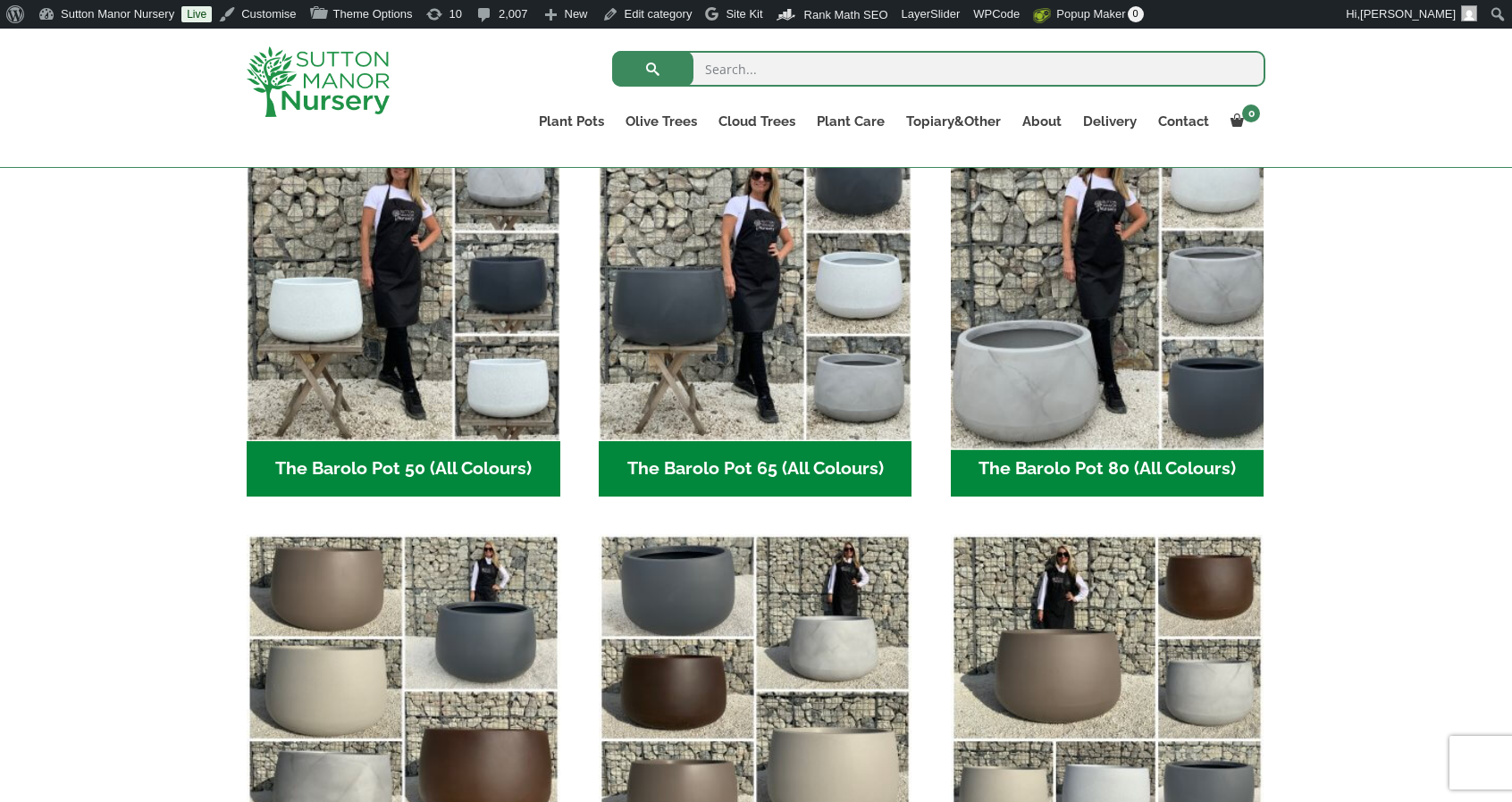
scroll to position [507, 0]
click at [1144, 371] on img "Visit product category The Barolo Pot 80 (All Colours)" at bounding box center [1107, 286] width 328 height 328
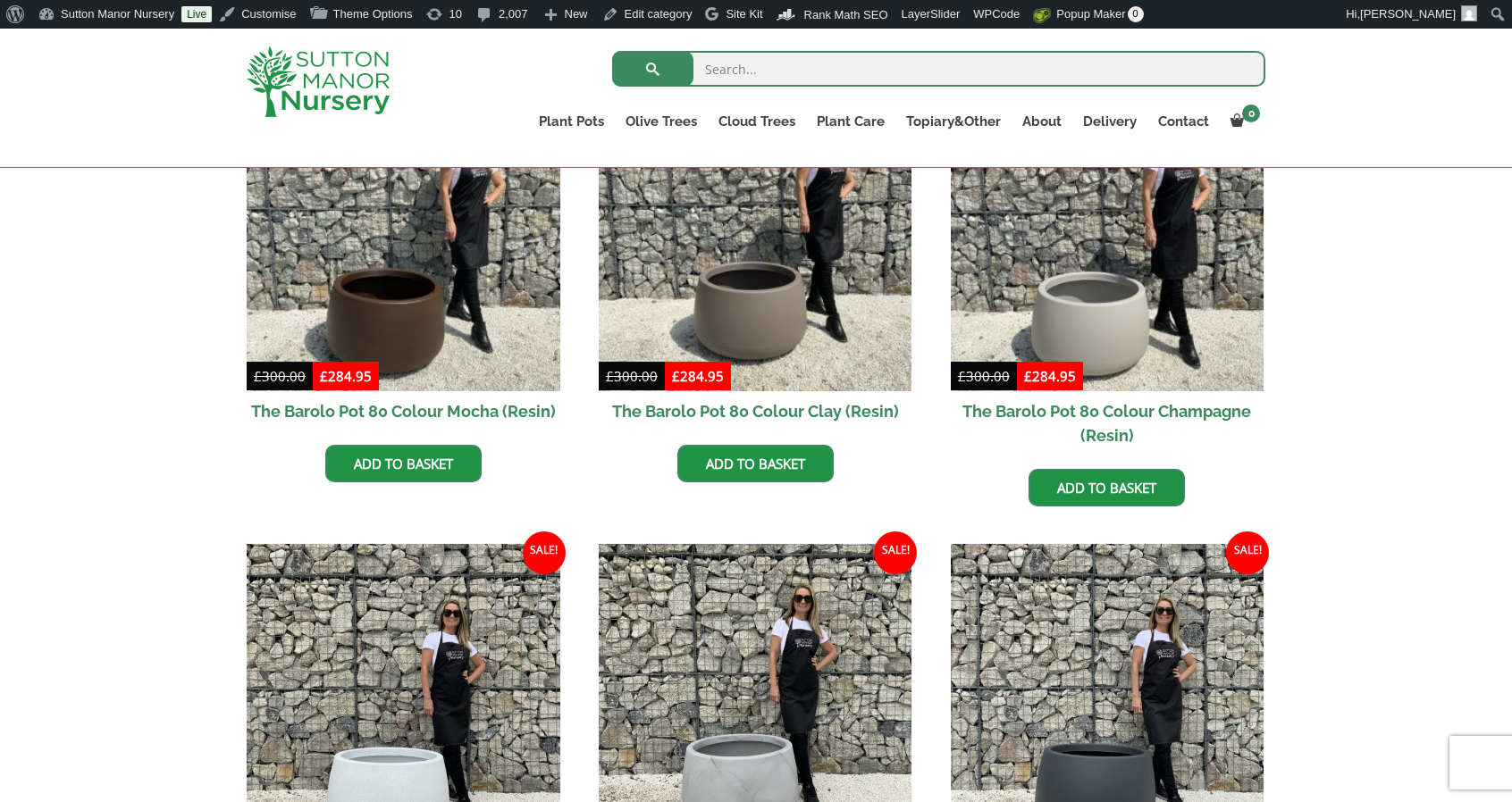
scroll to position [529, 0]
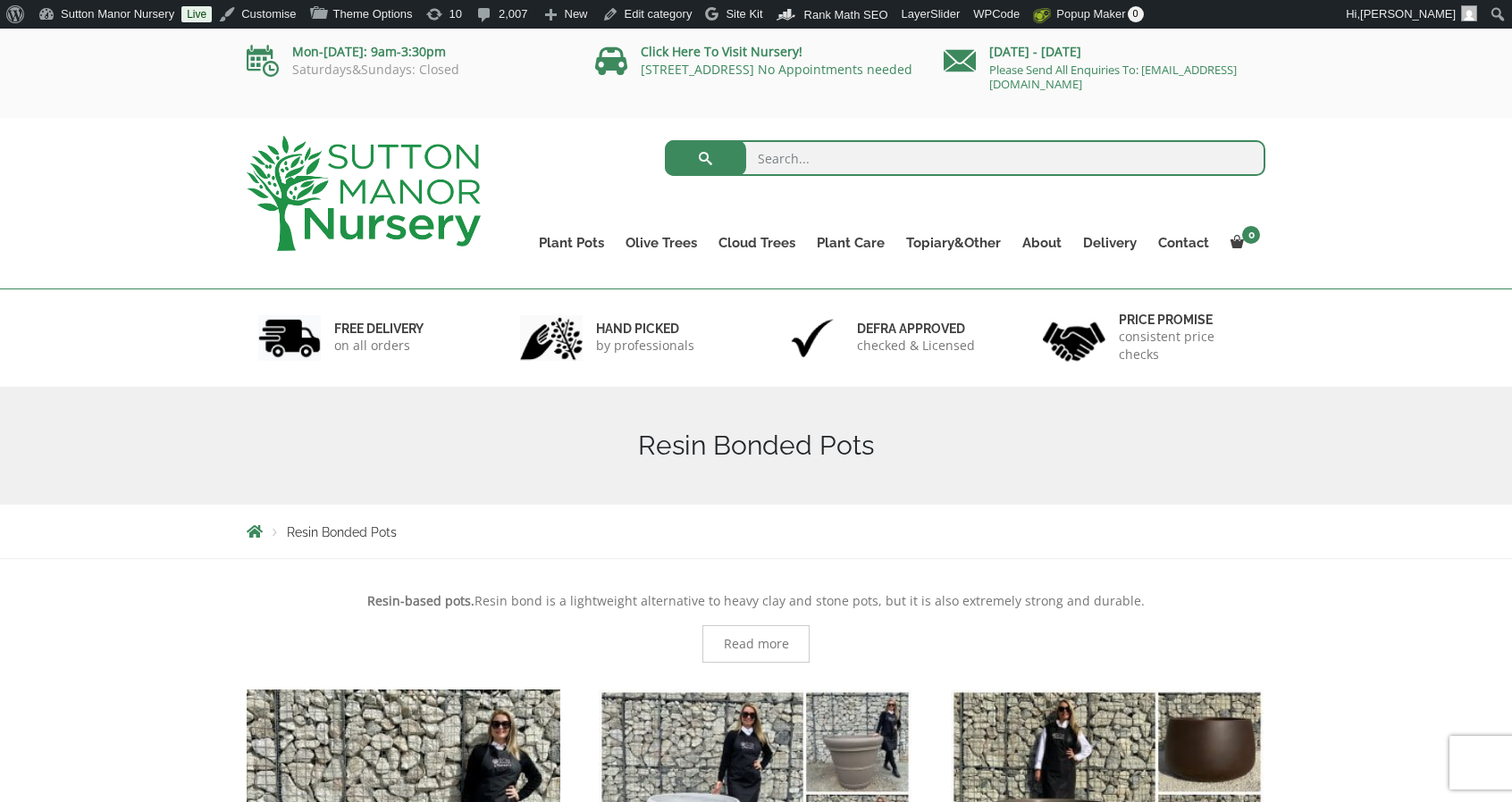
click at [444, 196] on img at bounding box center [363, 193] width 234 height 116
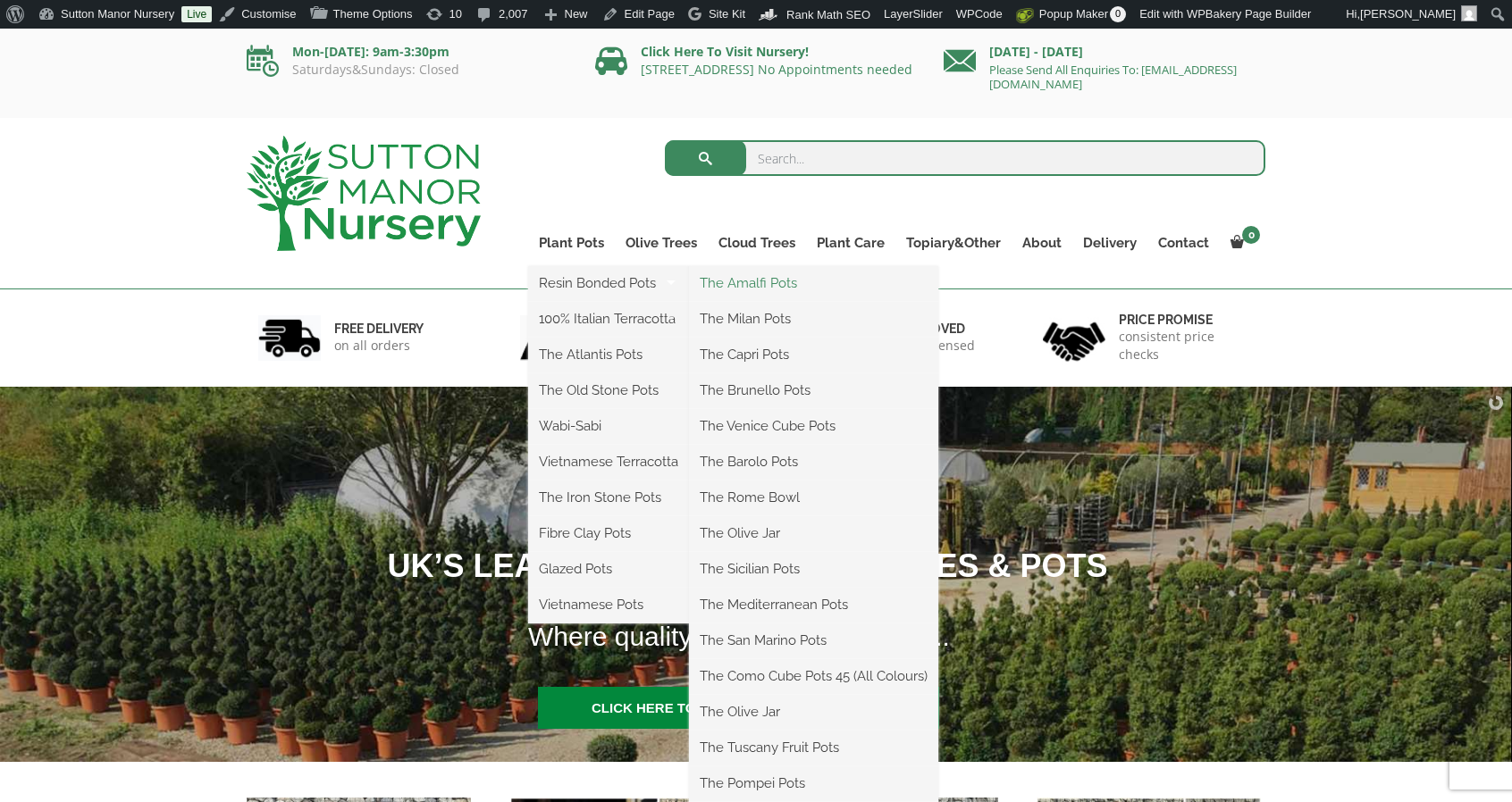
click at [779, 287] on link "The Amalfi Pots" at bounding box center [814, 283] width 249 height 27
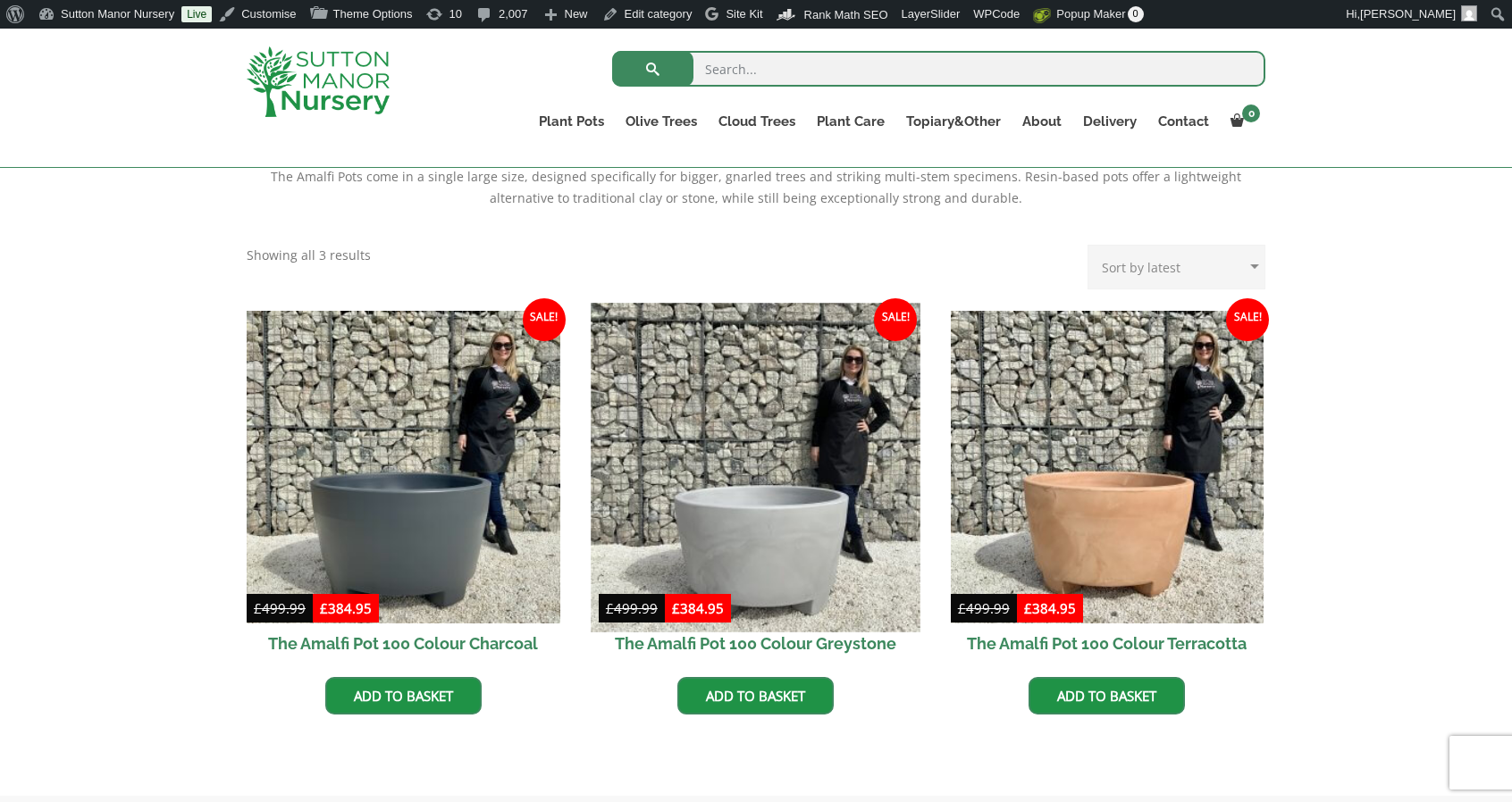
scroll to position [447, 0]
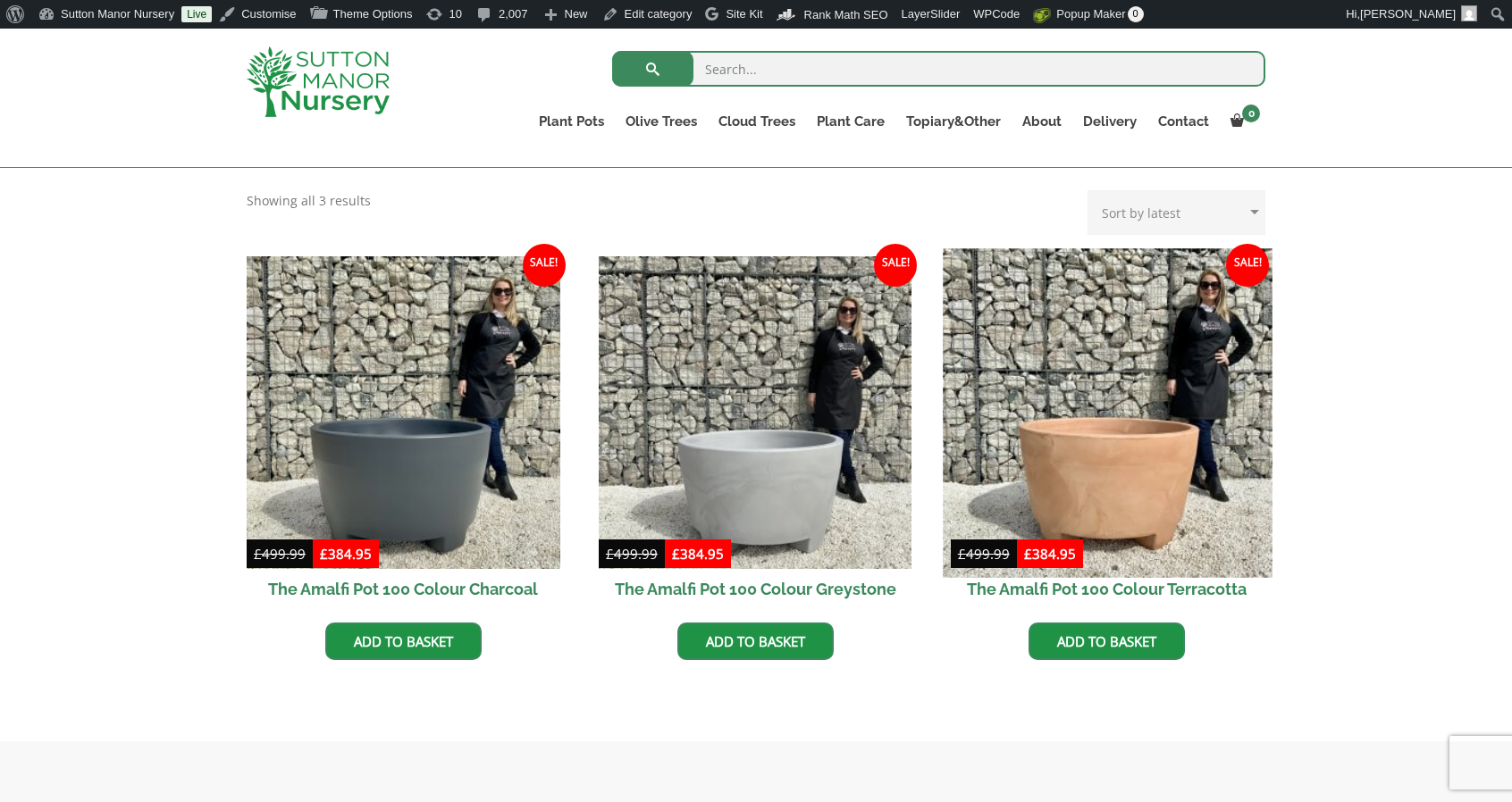
click at [1197, 356] on img at bounding box center [1107, 412] width 328 height 328
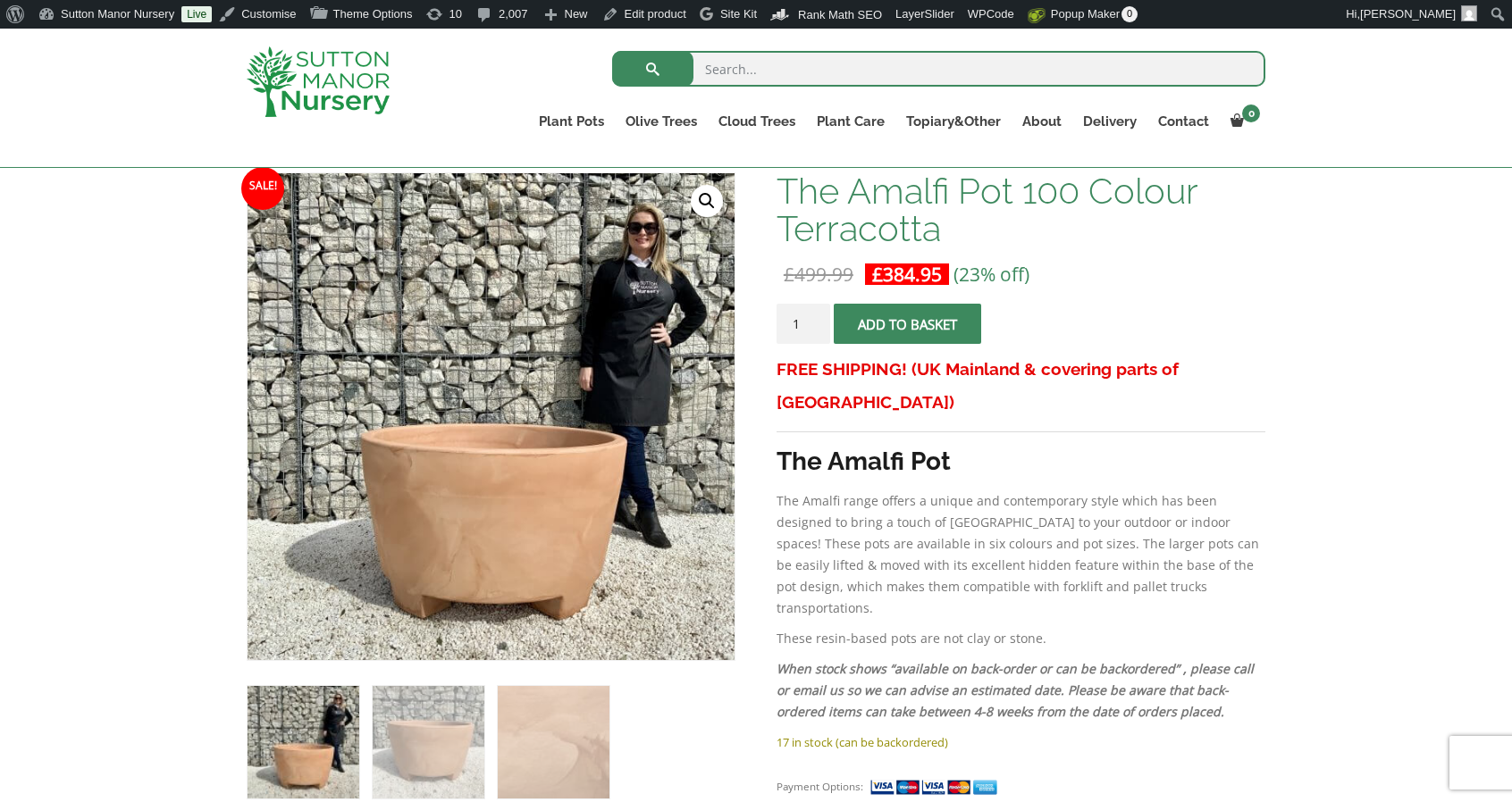
scroll to position [268, 0]
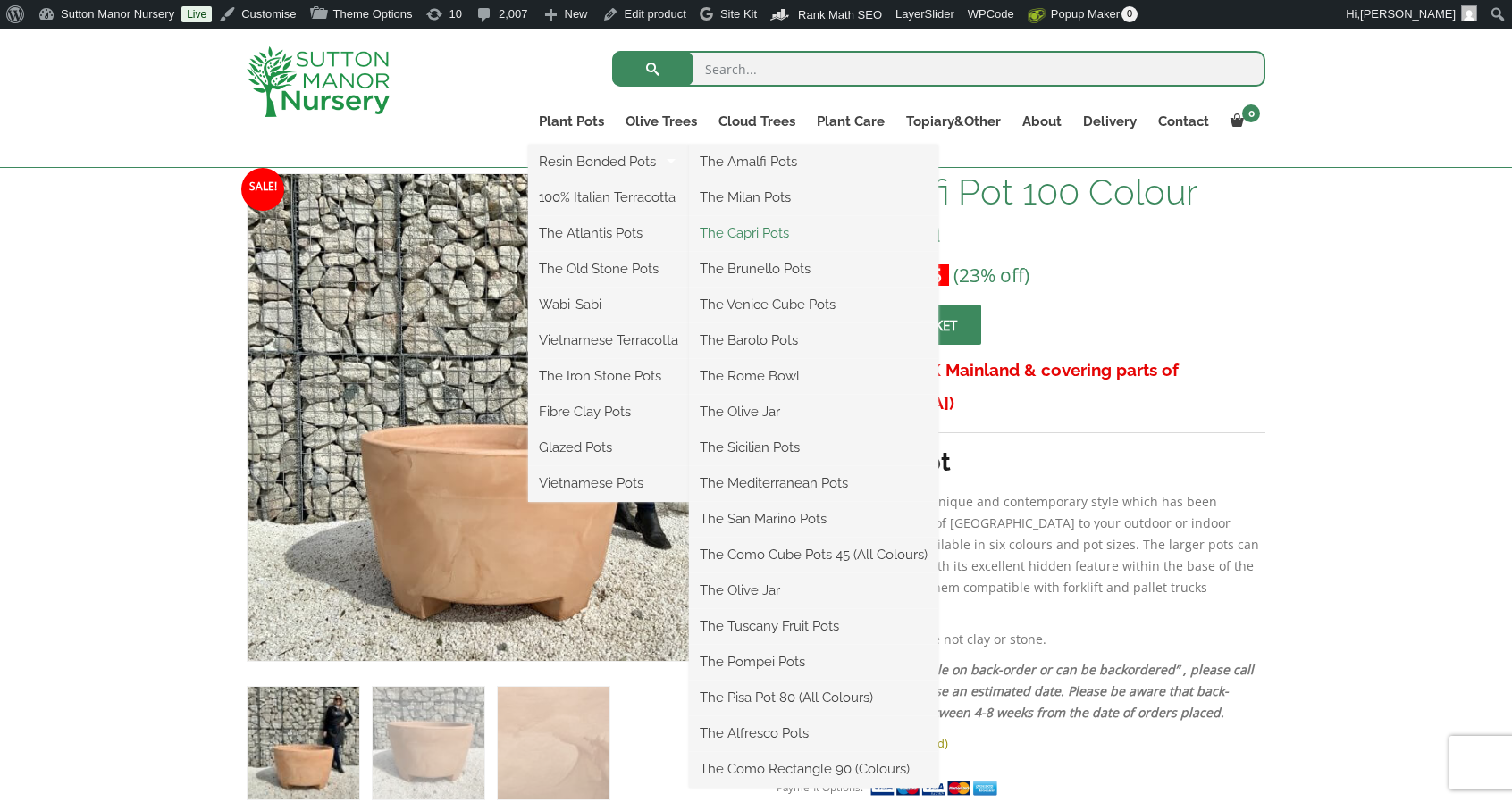
click at [773, 233] on link "The Capri Pots" at bounding box center [814, 232] width 249 height 27
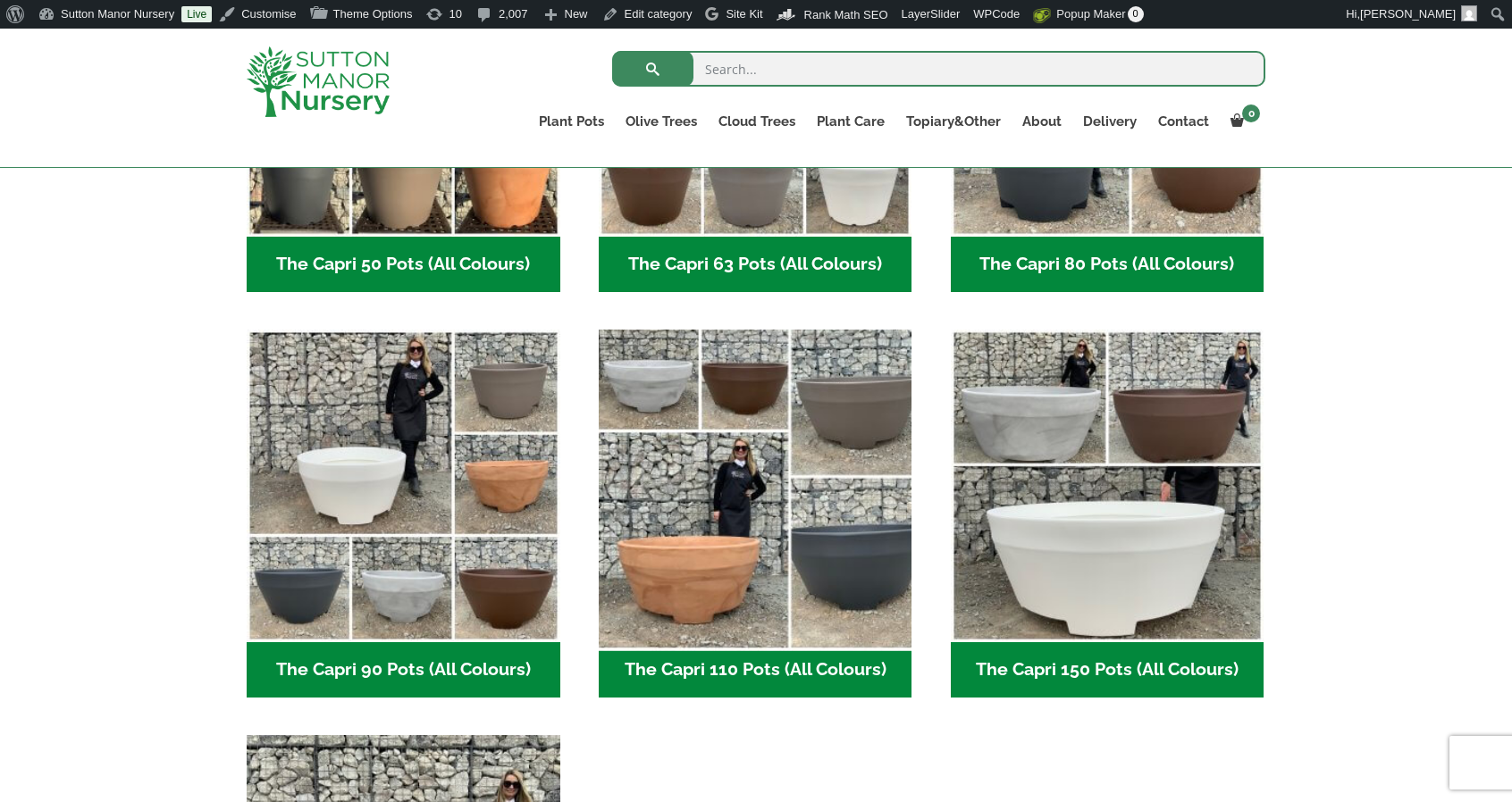
scroll to position [715, 0]
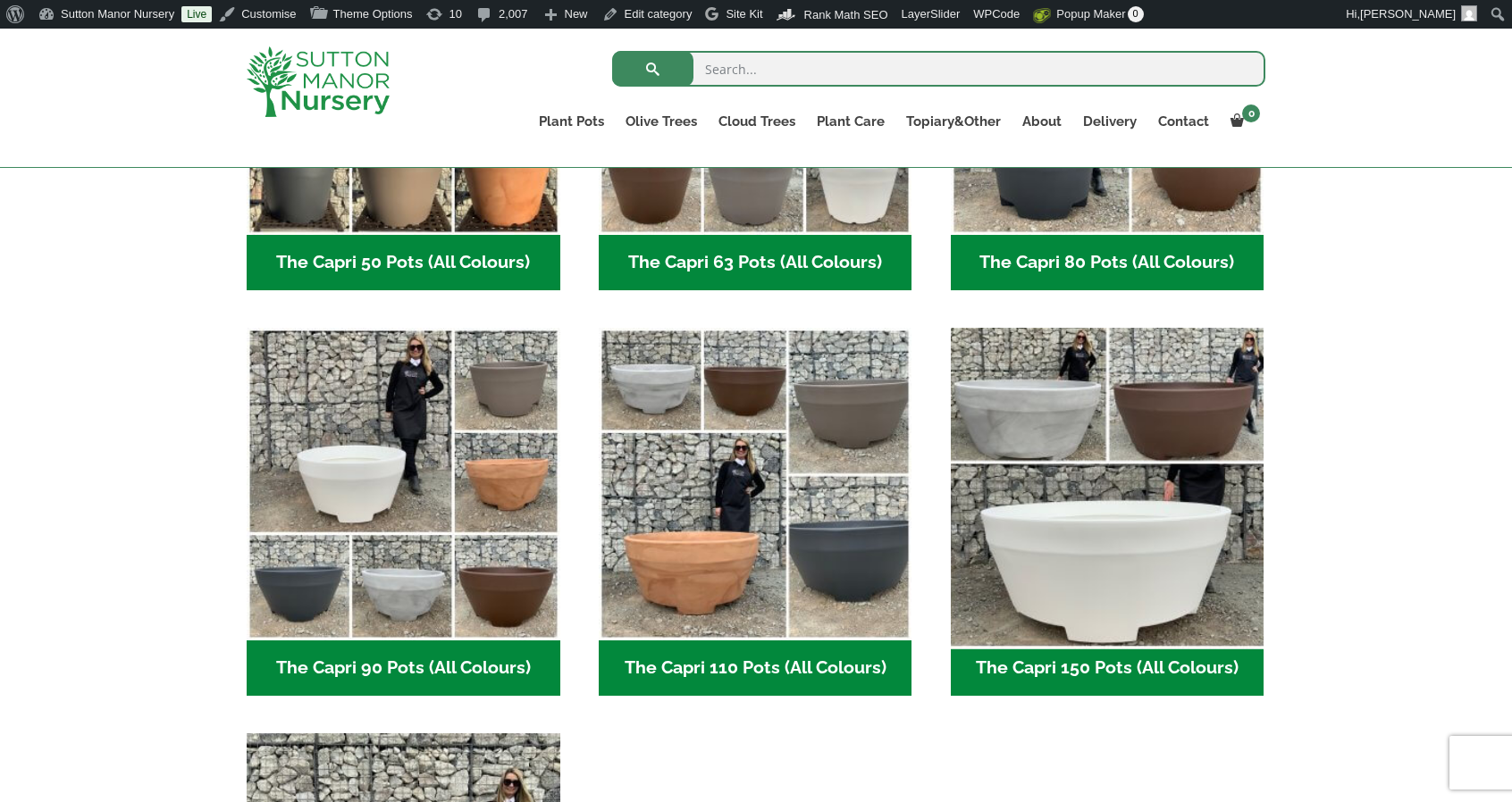
click at [1049, 501] on img "Visit product category The Capri 150 Pots (All Colours)" at bounding box center [1107, 484] width 328 height 328
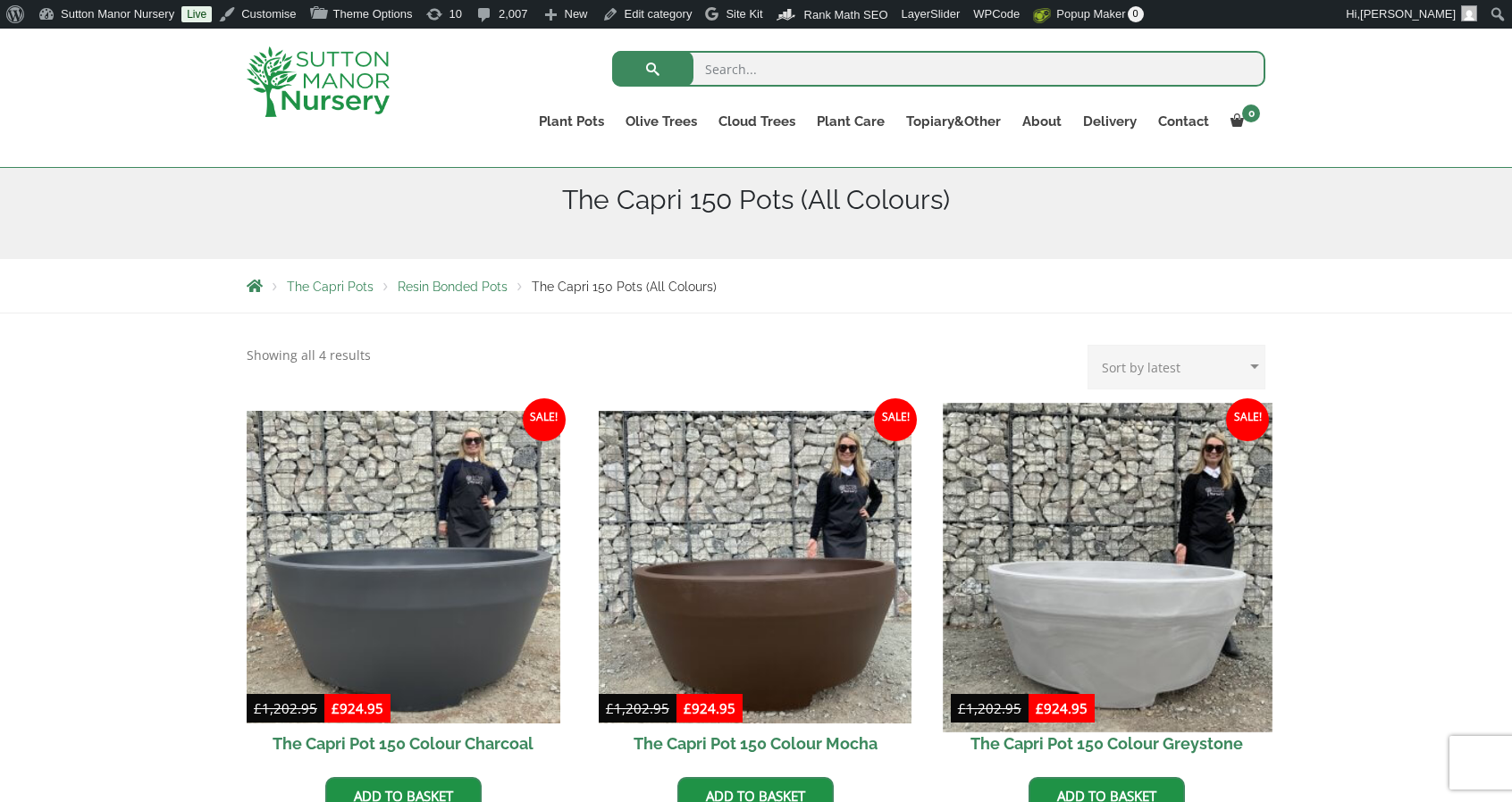
scroll to position [357, 0]
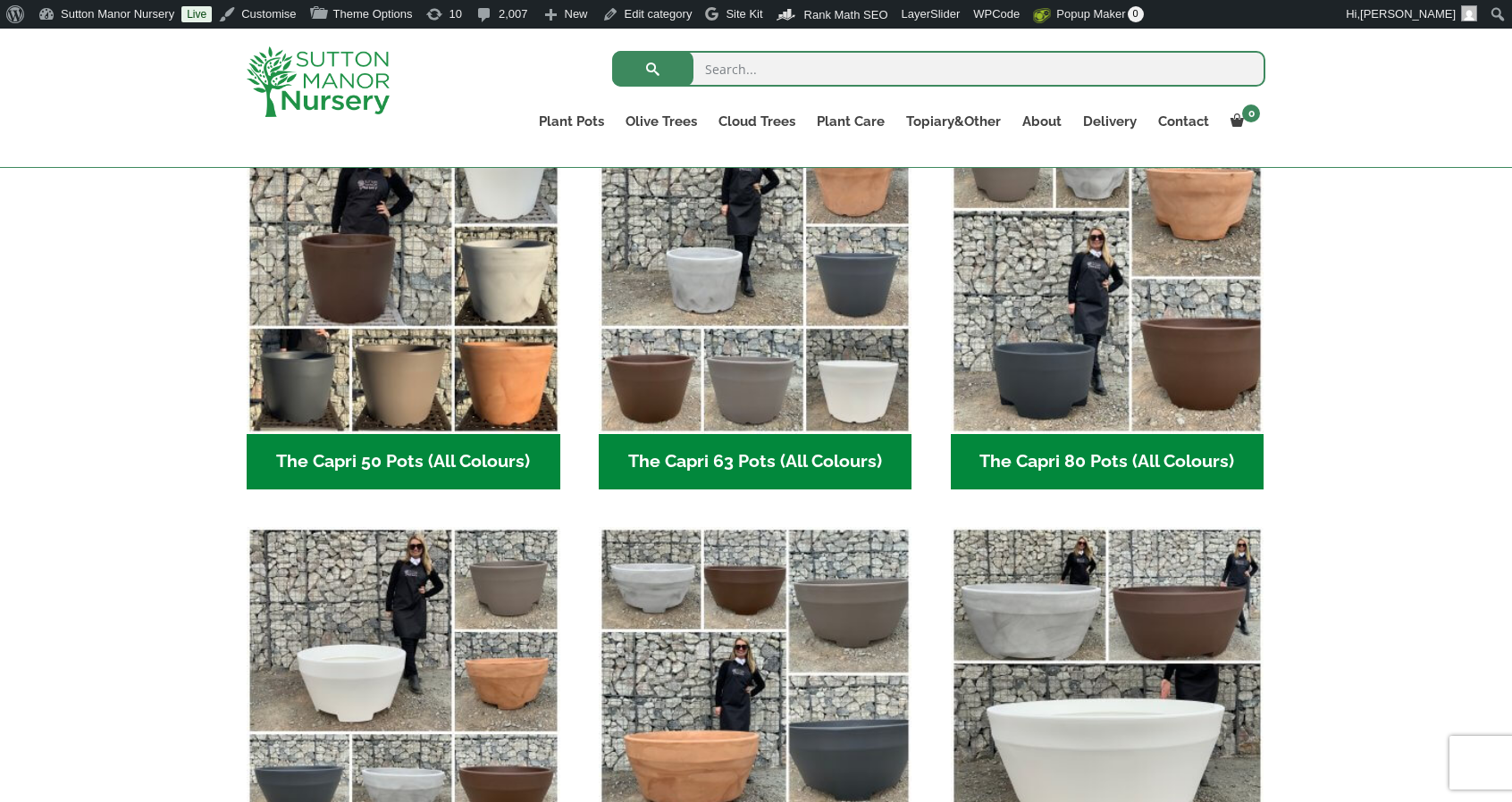
scroll to position [894, 0]
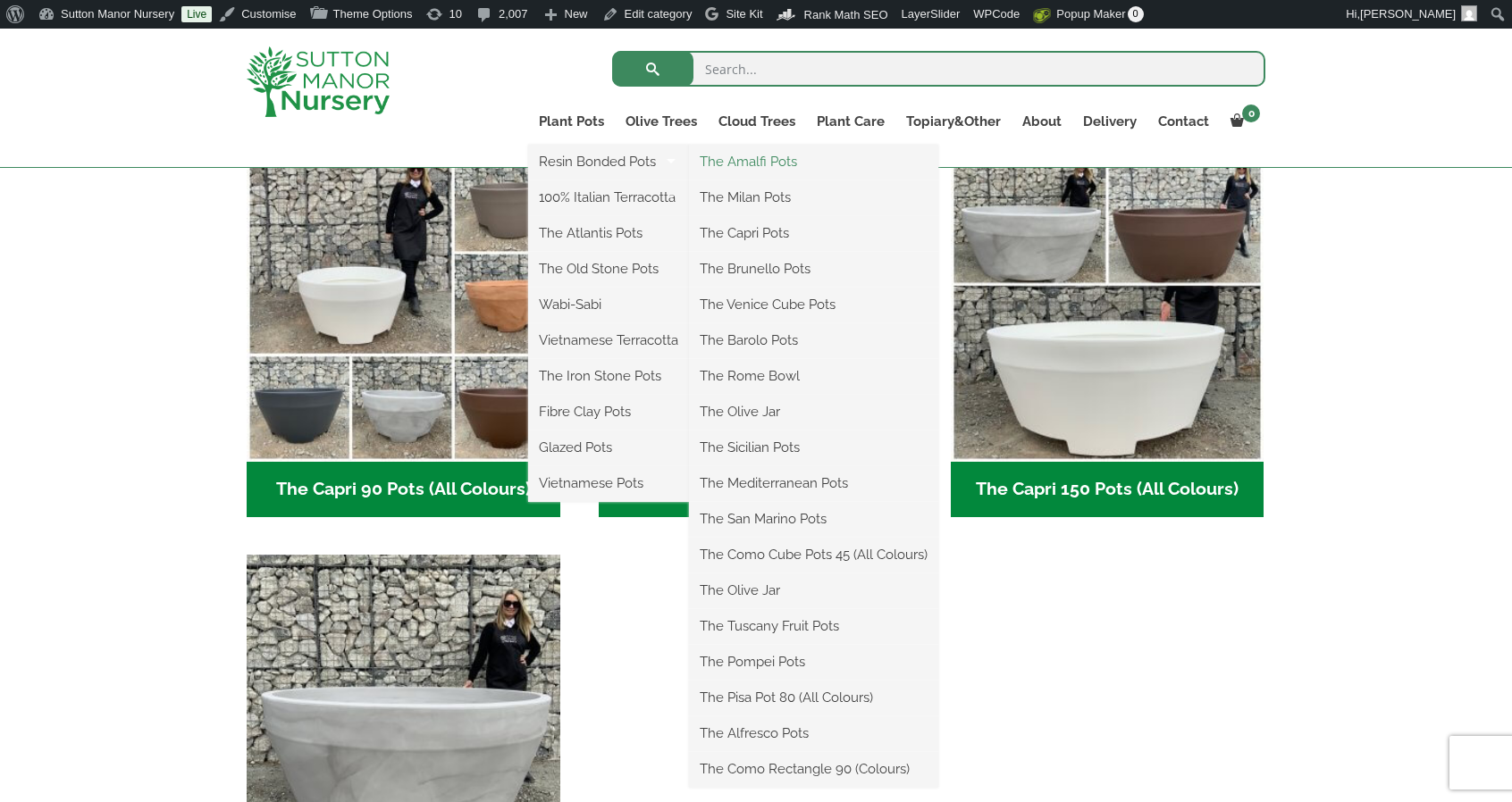
click at [718, 154] on link "The Amalfi Pots" at bounding box center [814, 161] width 249 height 27
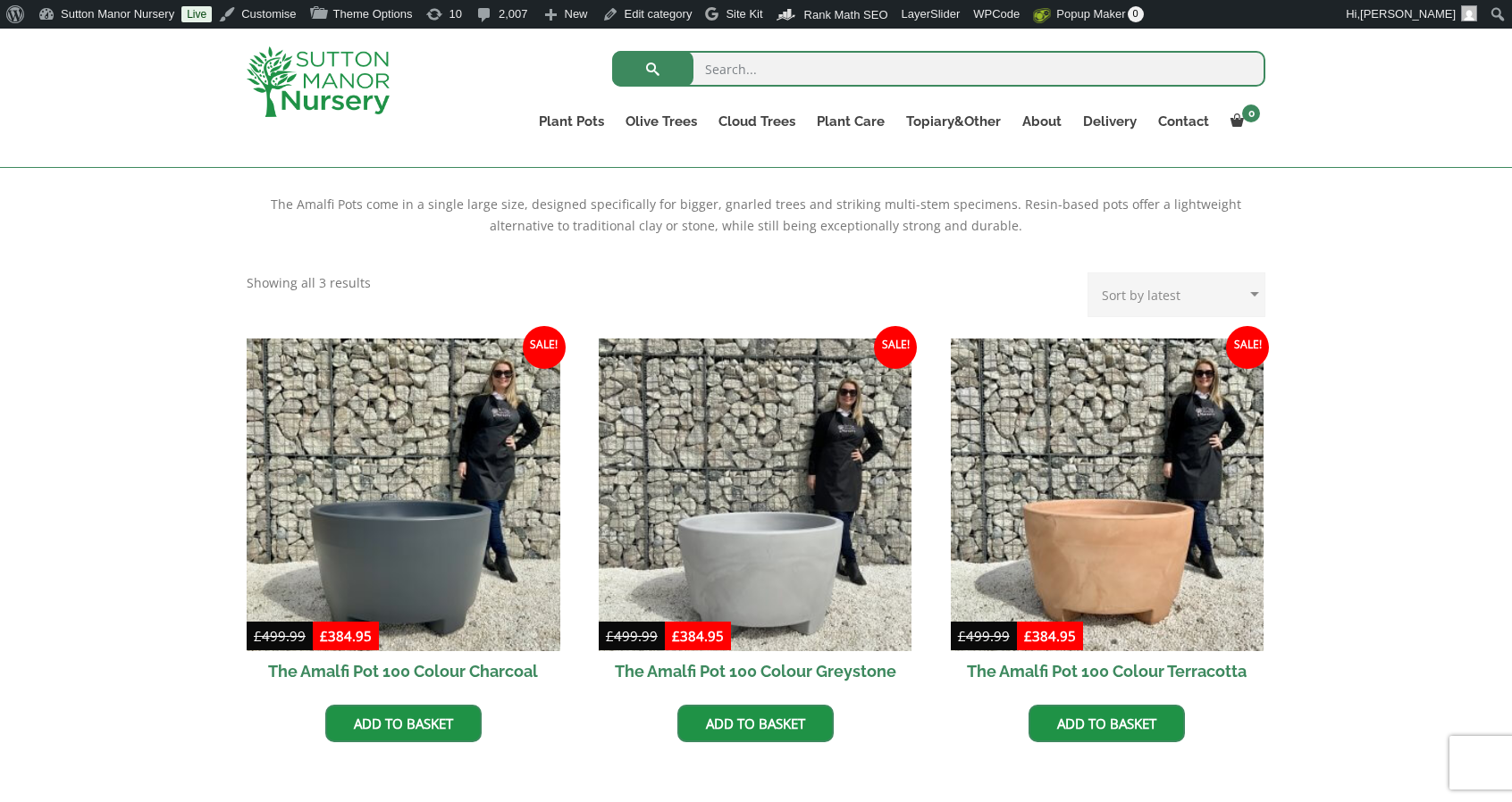
scroll to position [357, 0]
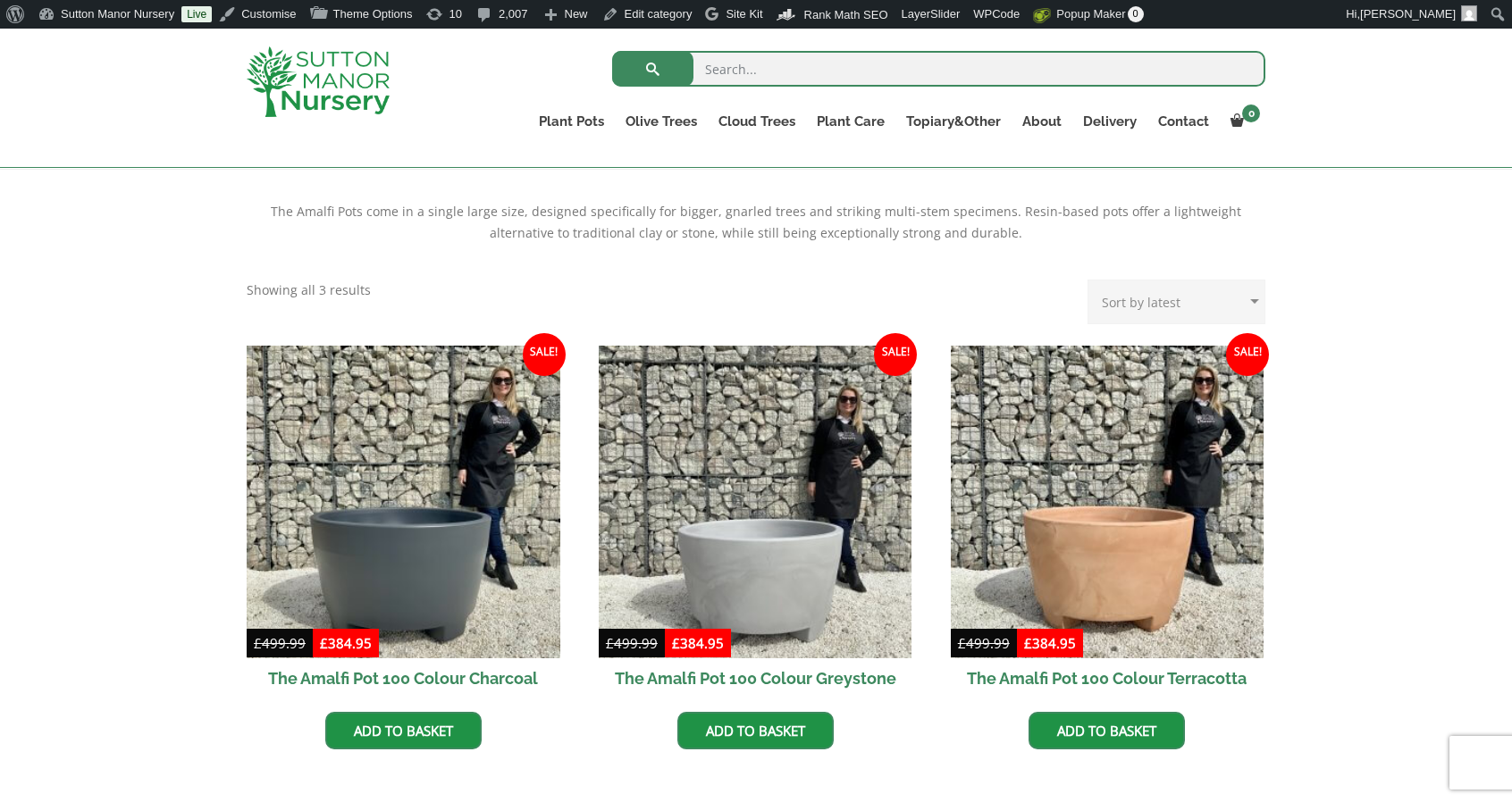
click at [299, 110] on img at bounding box center [317, 81] width 143 height 70
